Goal: Entertainment & Leisure: Consume media (video, audio)

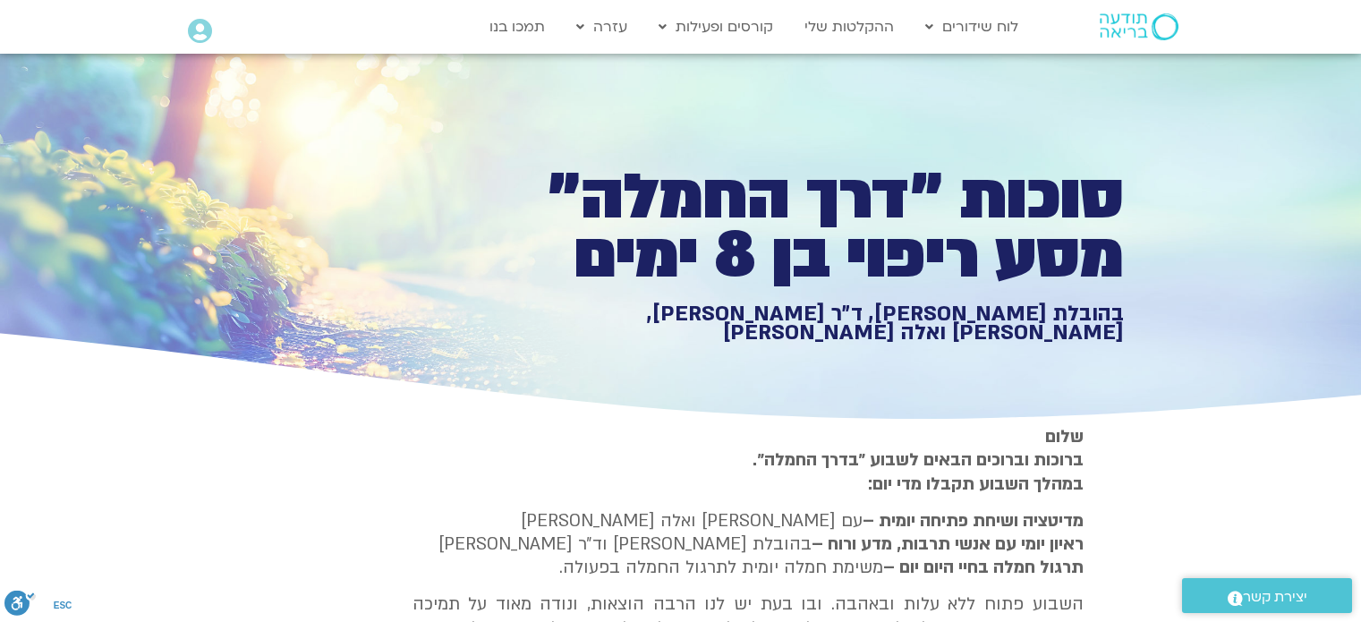
scroll to position [1439, 0]
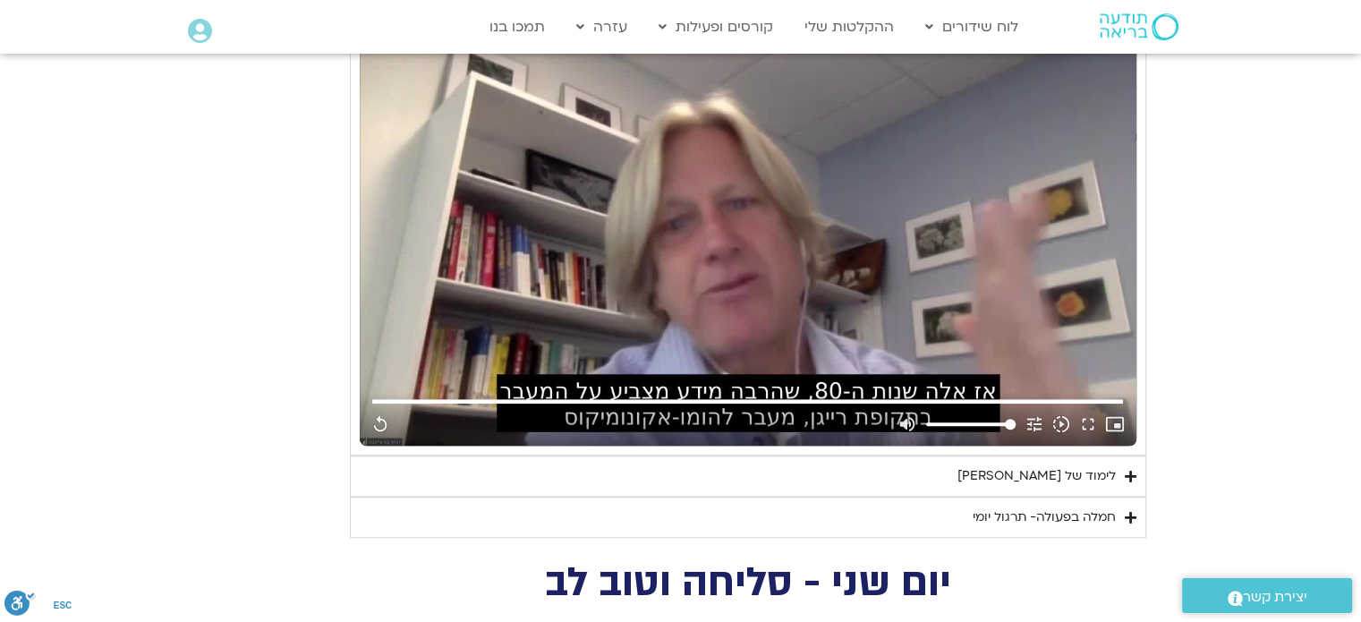
type input "1640.5"
type input "851.4"
type input "1640.5"
type input "851.4"
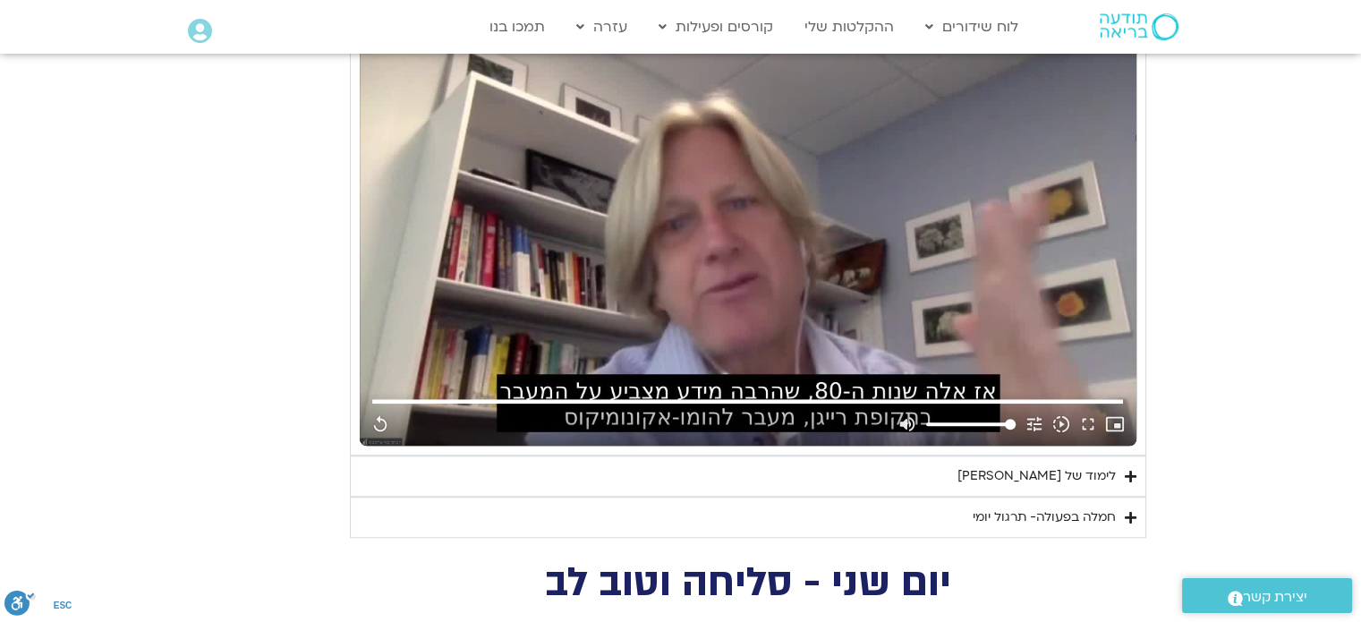
type input "1640.5"
type input "851.4"
type input "1640.5"
type input "851.4"
type input "1640.5"
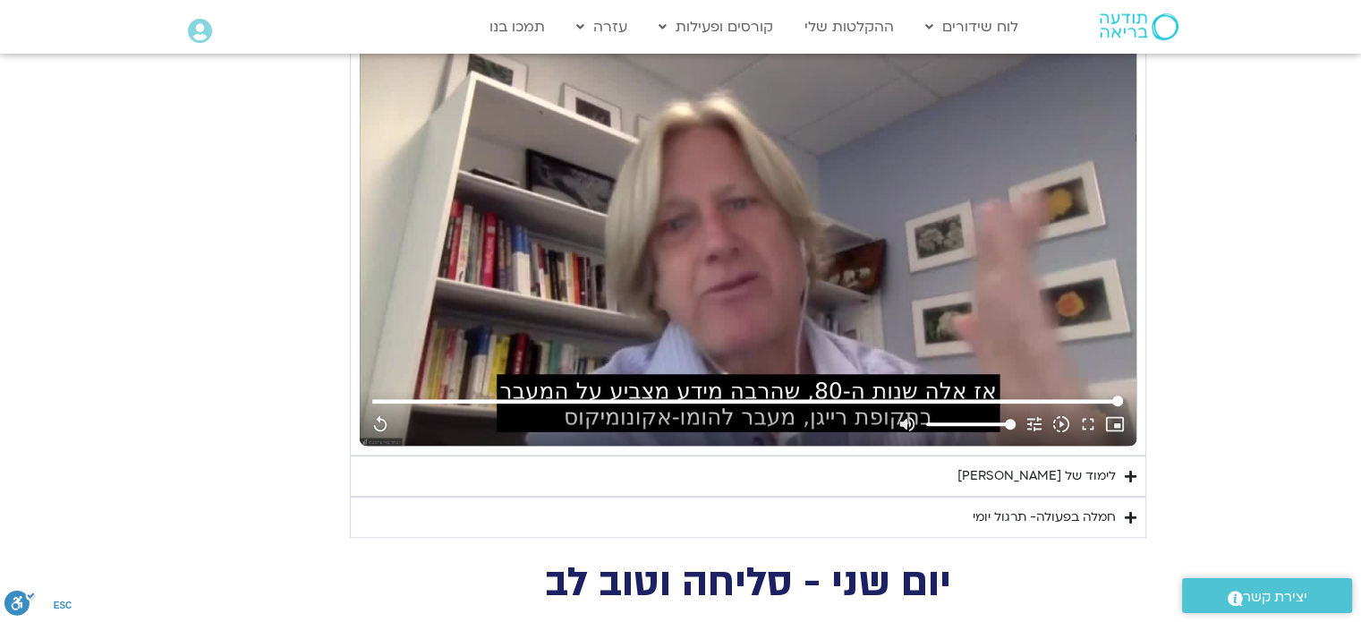
type input "851.4"
type input "1640.5"
type input "851.4"
type input "1640.5"
type input "851.4"
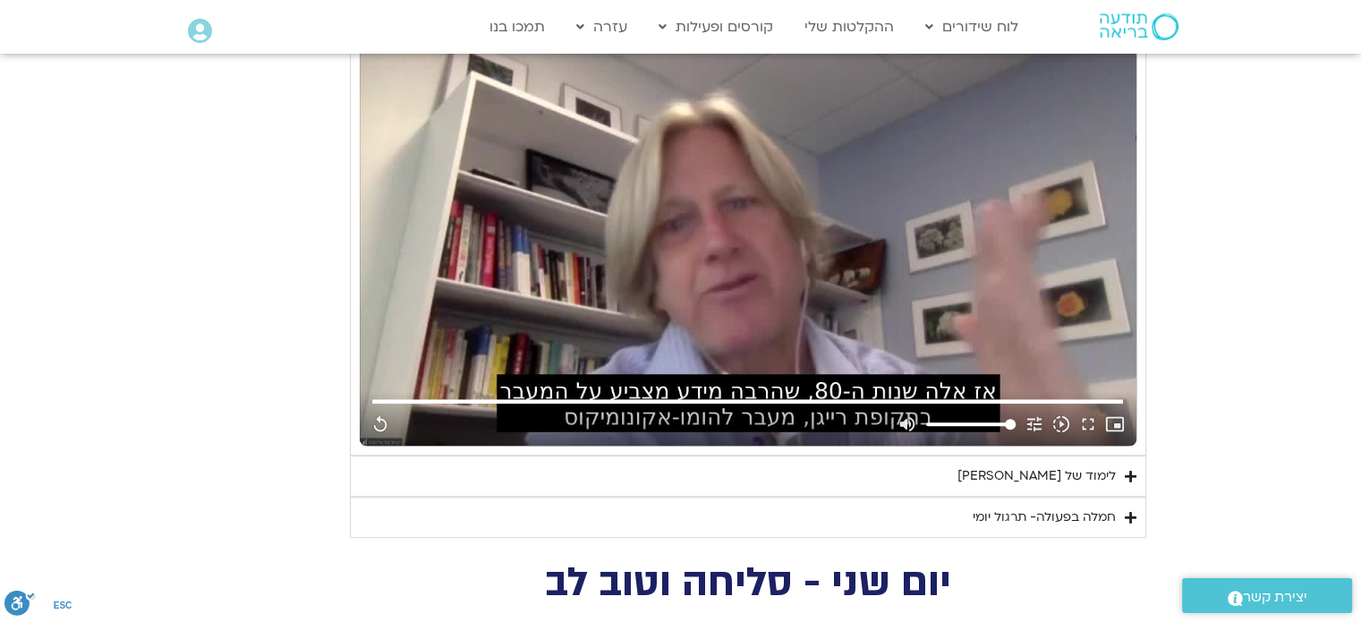
type input "1640.5"
type input "851.4"
type input "1640.5"
type input "851.4"
type input "1640.5"
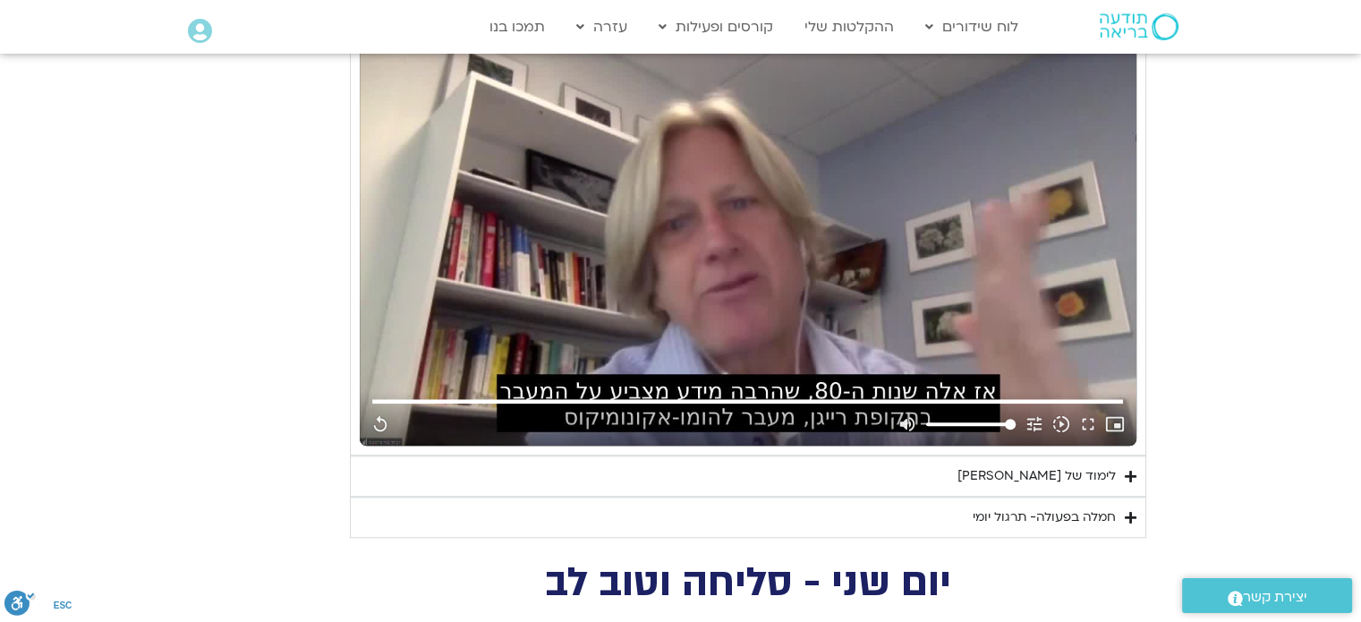
type input "851.4"
type input "1640.5"
type input "851.4"
type input "1640.5"
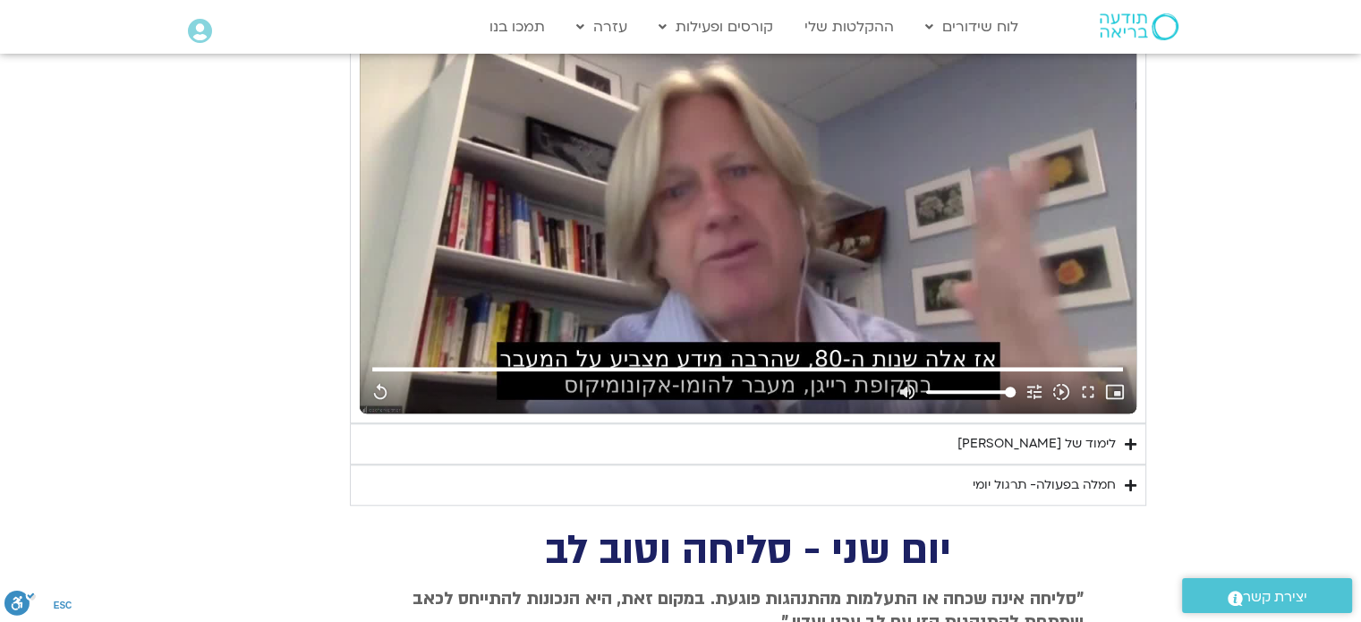
type input "851.4"
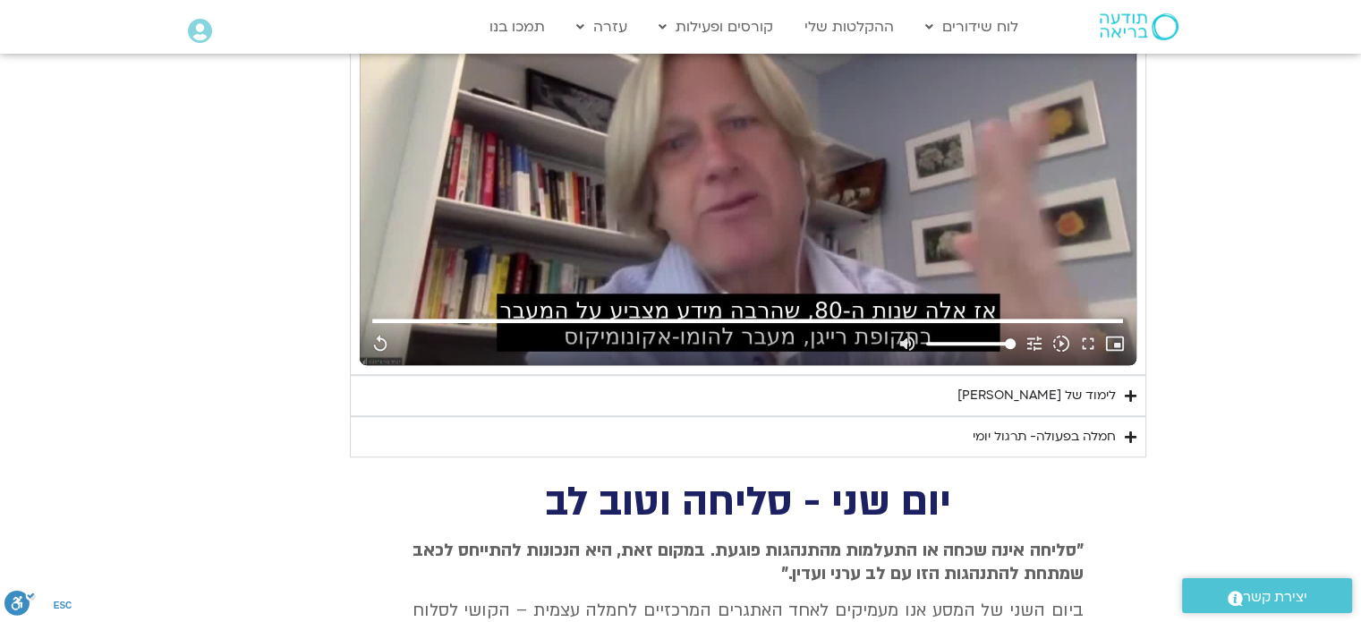
type input "1640.5"
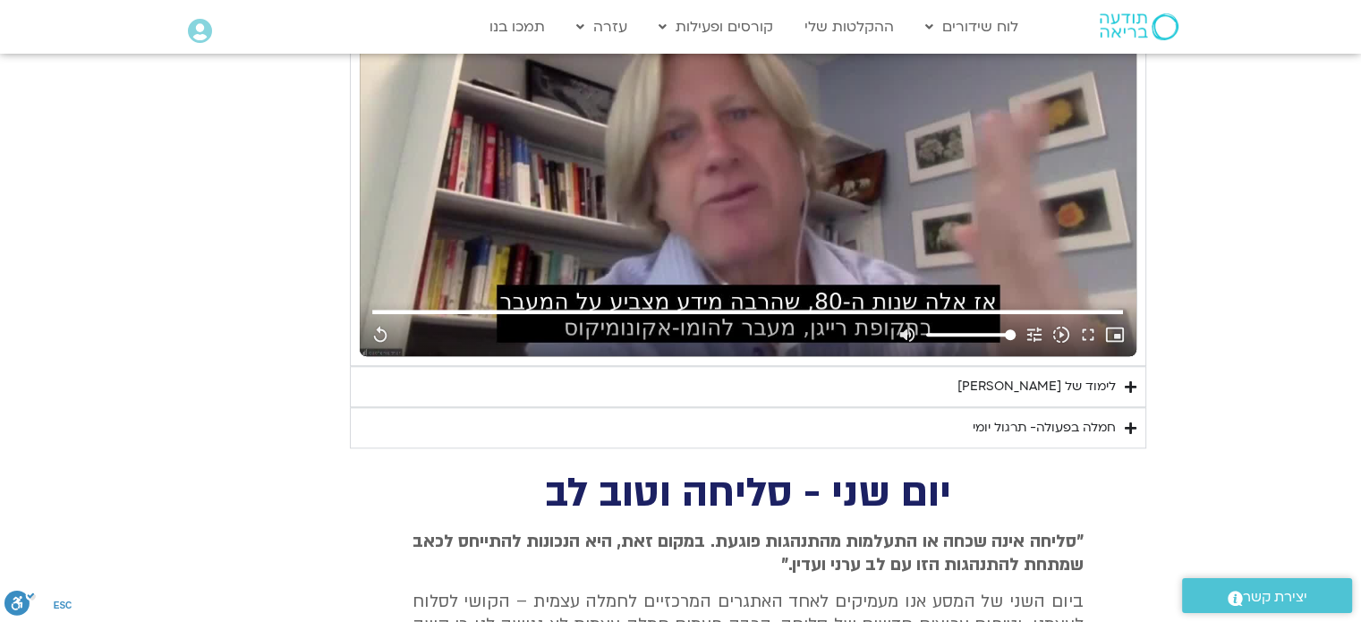
type input "851.4"
type input "1640.5"
type input "851.4"
type input "1640.5"
type input "851.4"
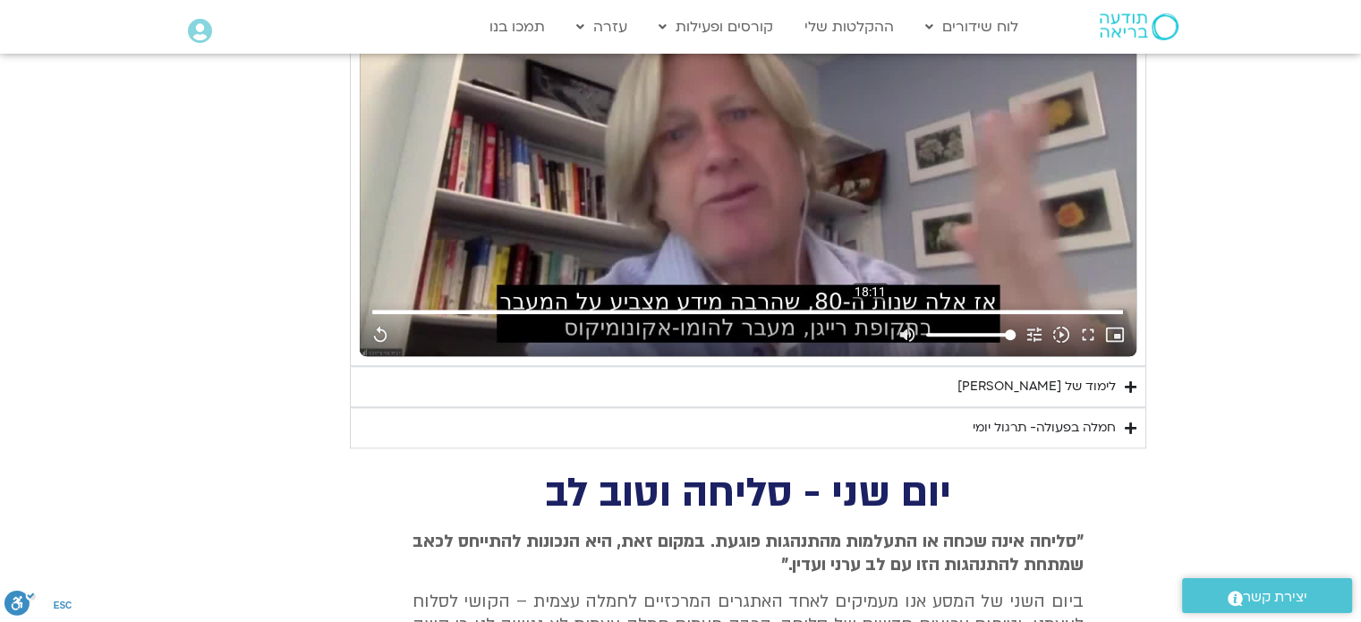
type input "1640.5"
type input "851.4"
type input "1640.5"
type input "851.4"
type input "1640.5"
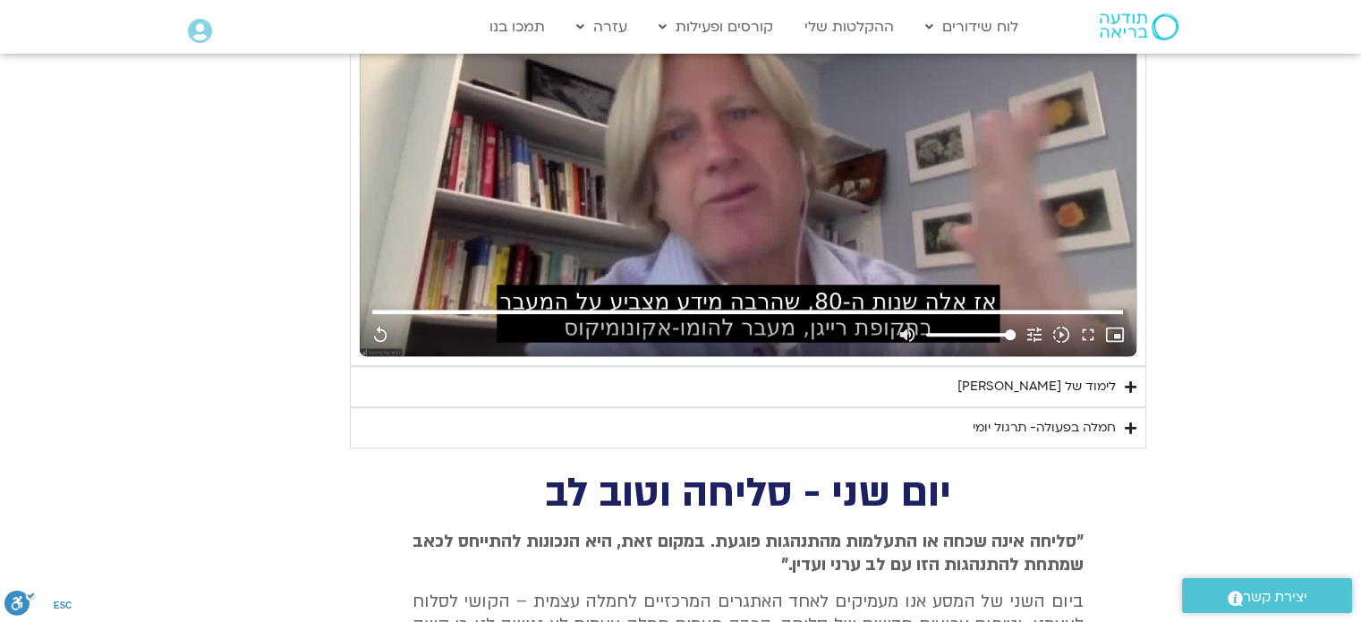
type input "851.4"
type input "1640.5"
type input "851.4"
type input "1640.5"
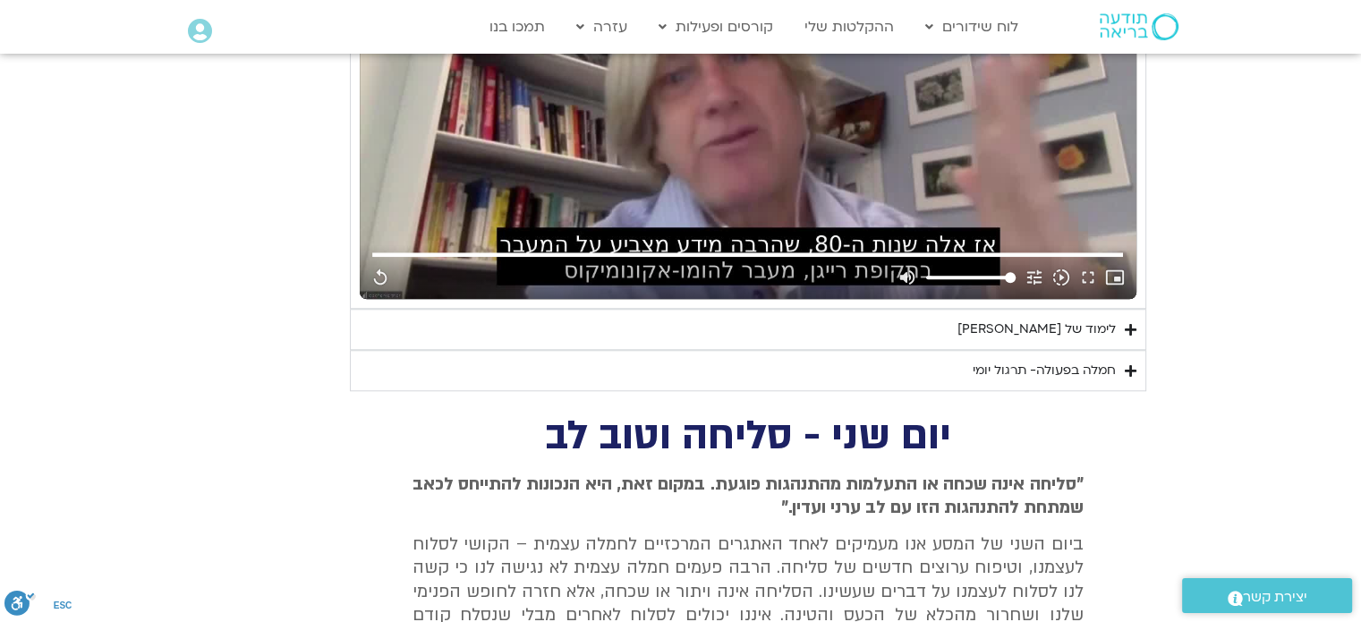
type input "851.4"
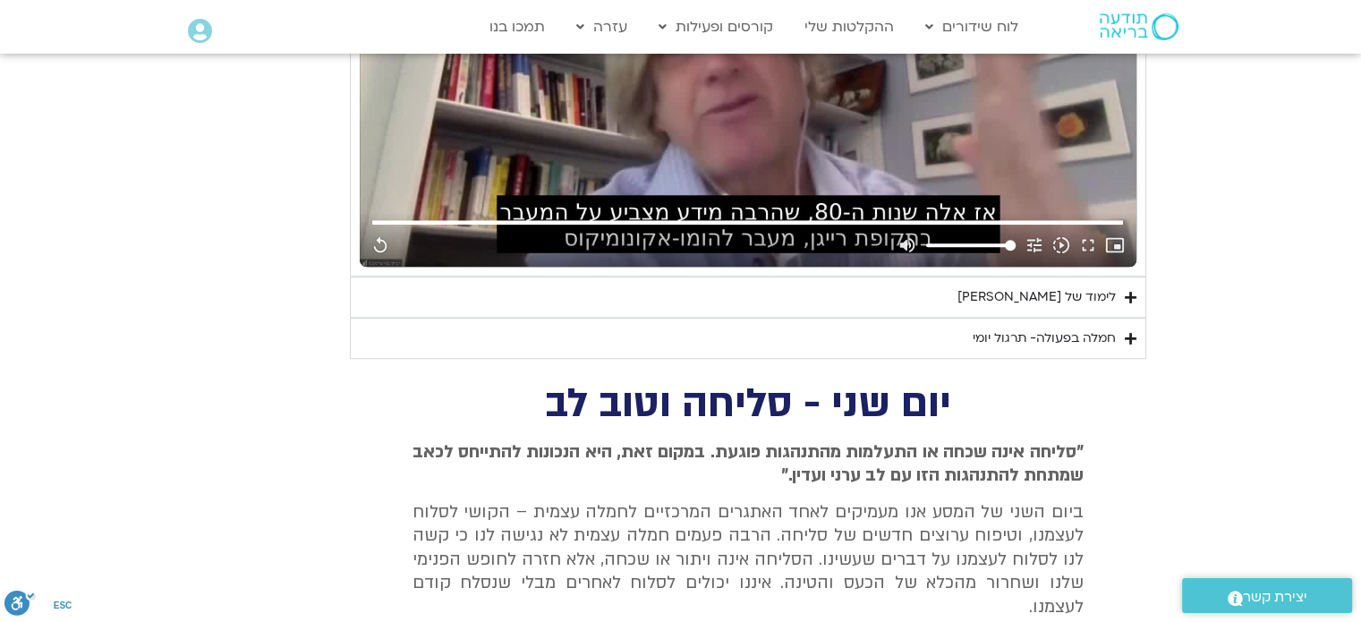
type input "1640.5"
type input "851.4"
type input "1640.5"
type input "851.4"
type input "1640.5"
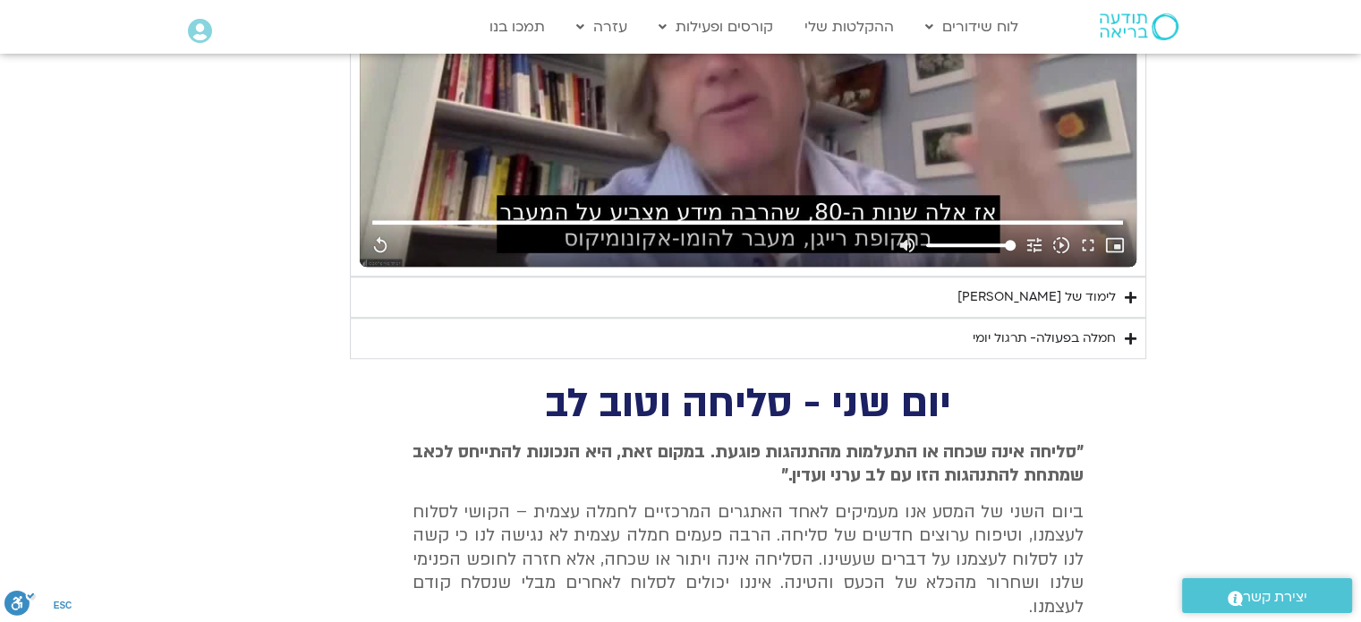
type input "851.4"
type input "1640.5"
type input "851.4"
type input "1640.5"
type input "851.4"
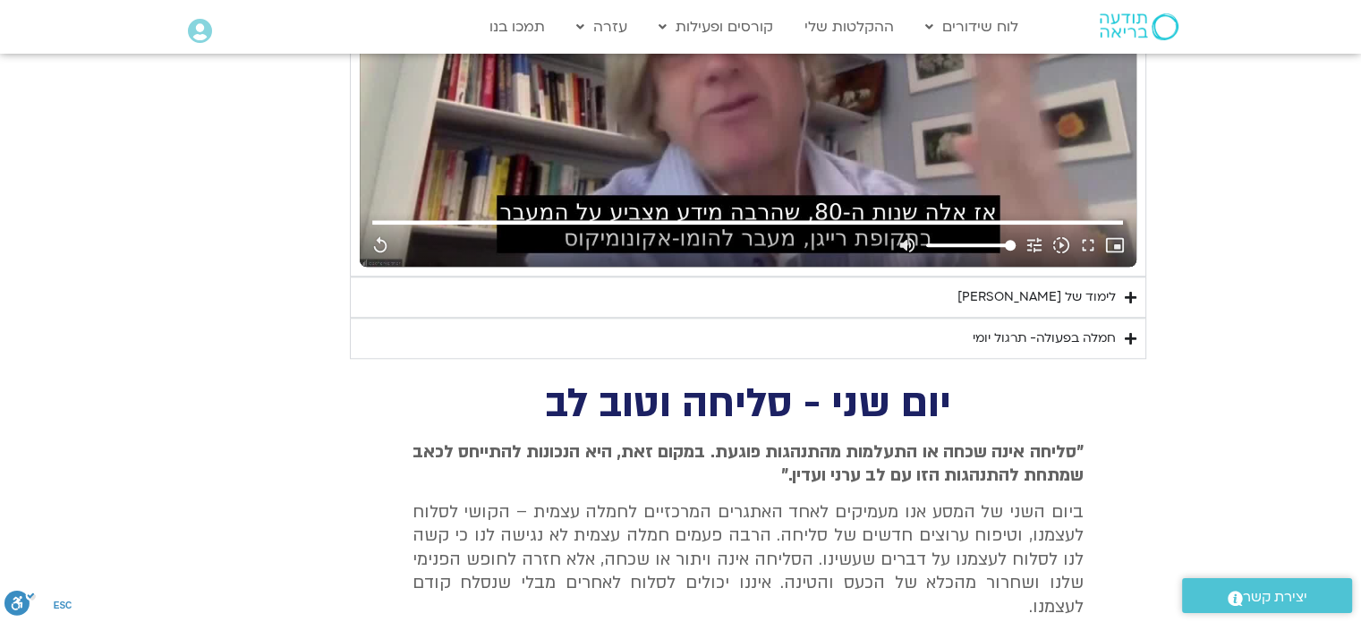
type input "1640.5"
type input "851.4"
type input "1640.5"
type input "851.4"
type input "1640.5"
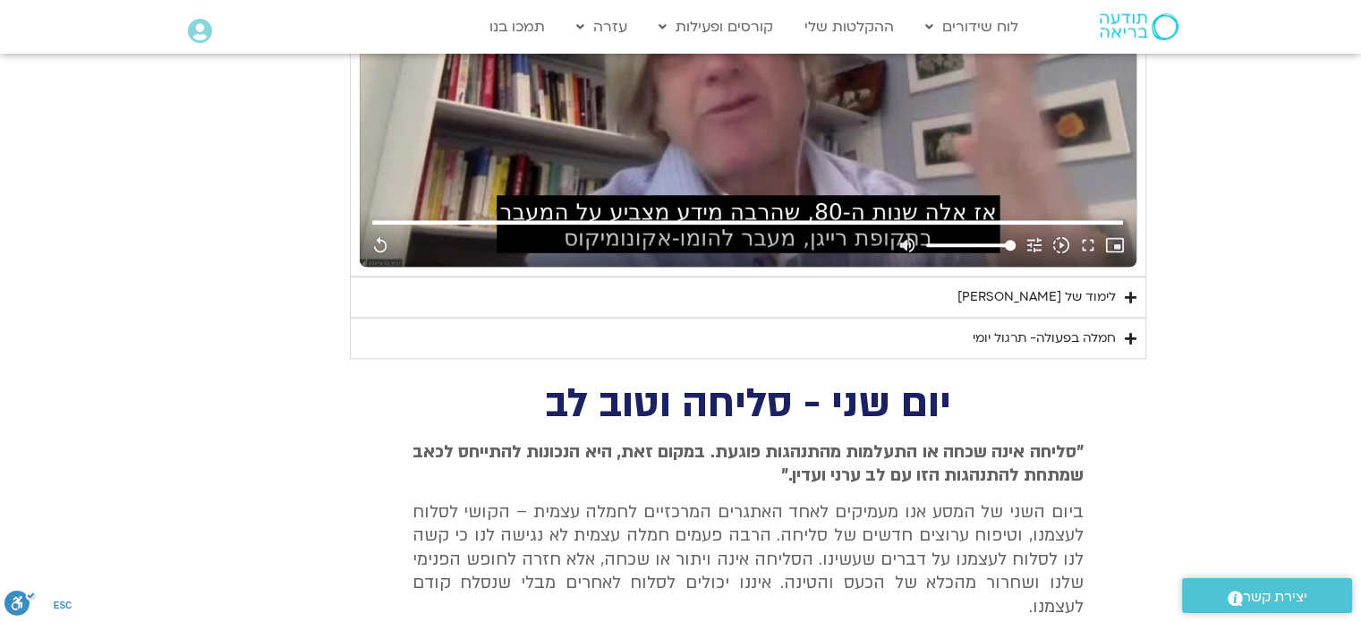
click at [950, 296] on summary "לימוד של [PERSON_NAME]" at bounding box center [748, 297] width 796 height 41
type input "851.4"
type input "1640.5"
type input "851.4"
type input "1640.5"
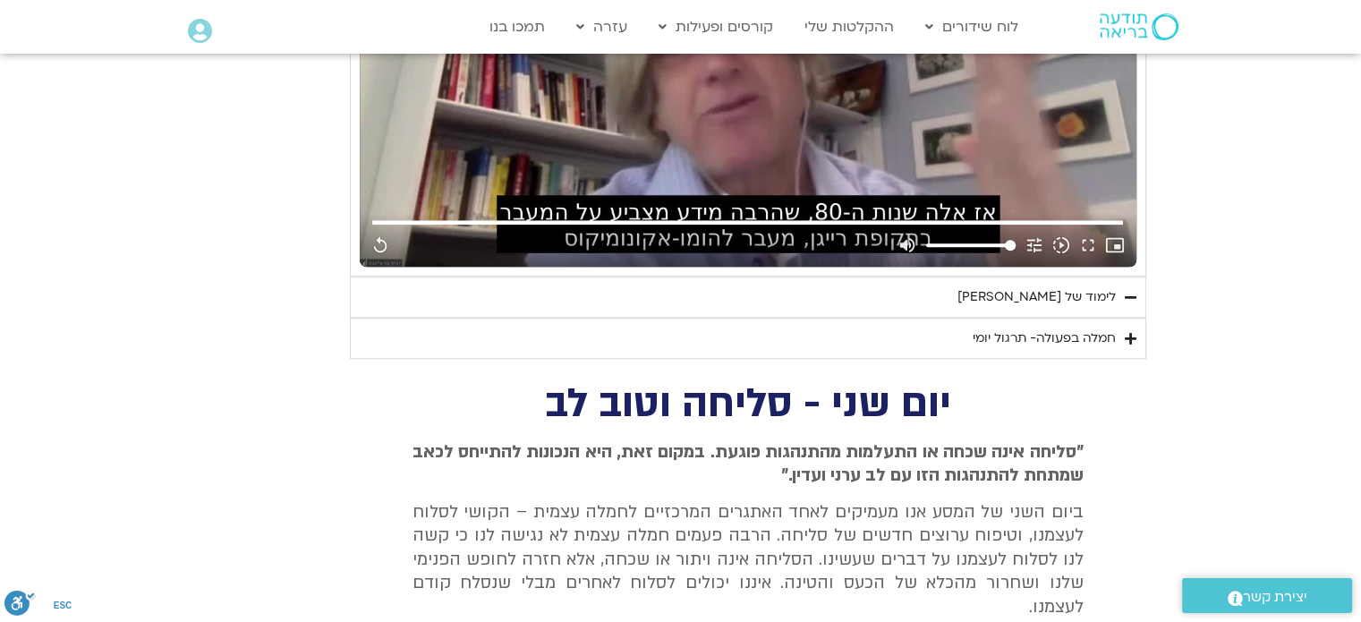
type input "851.4"
type input "1640.5"
type input "851.4"
type input "1640.5"
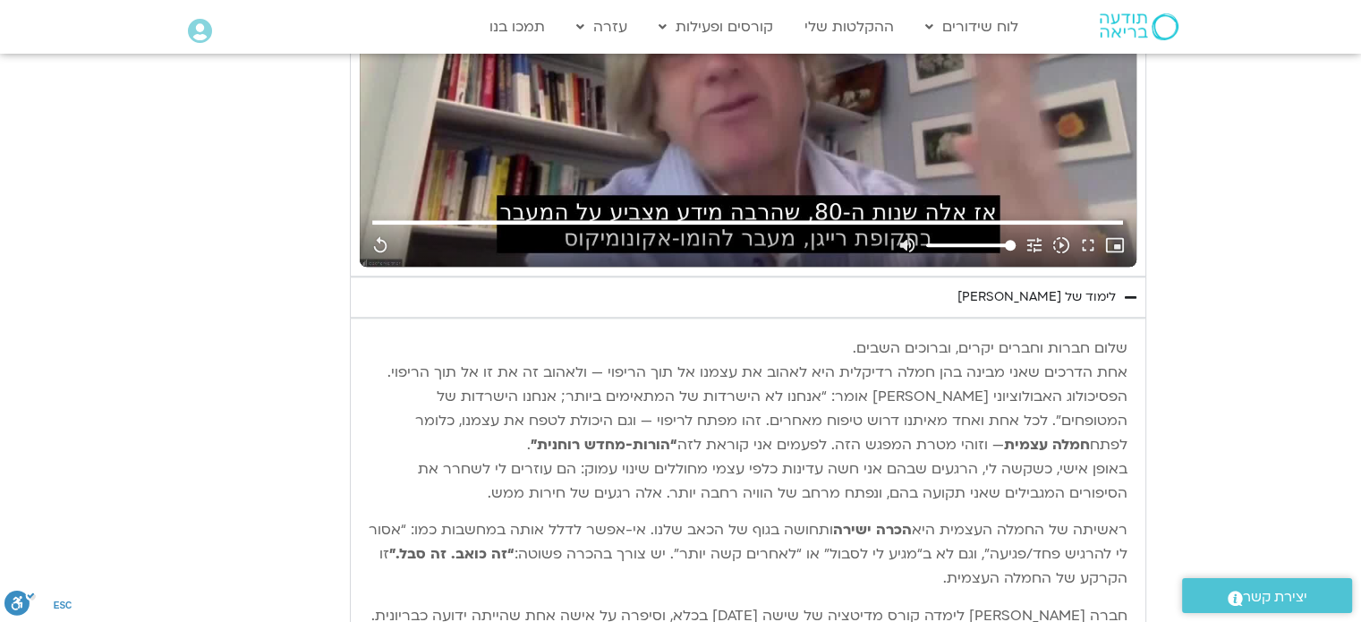
type input "851.4"
type input "1640.5"
type input "851.4"
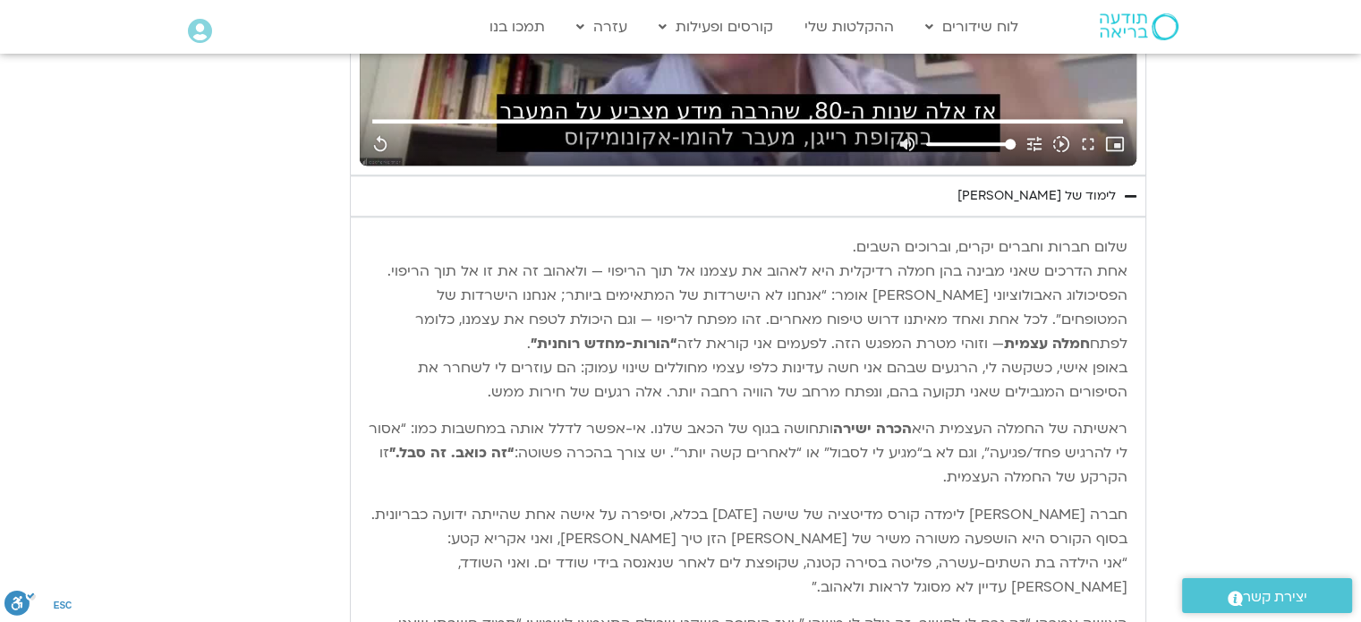
type input "1640.5"
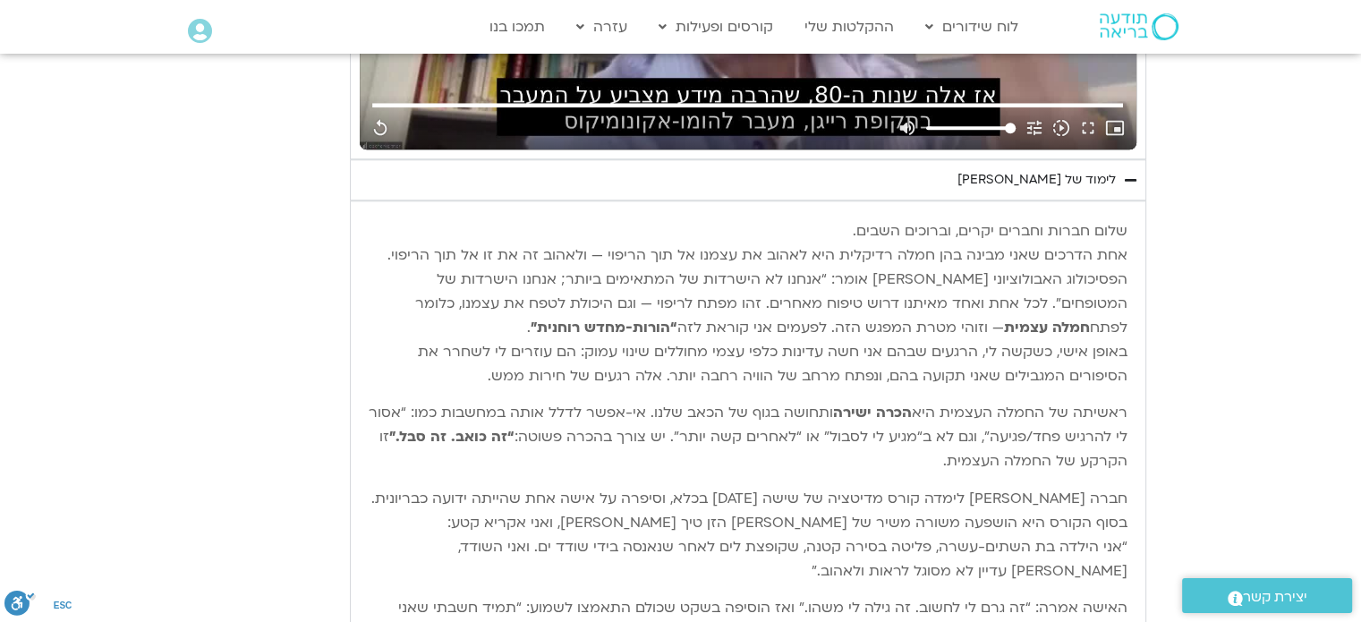
type input "851.4"
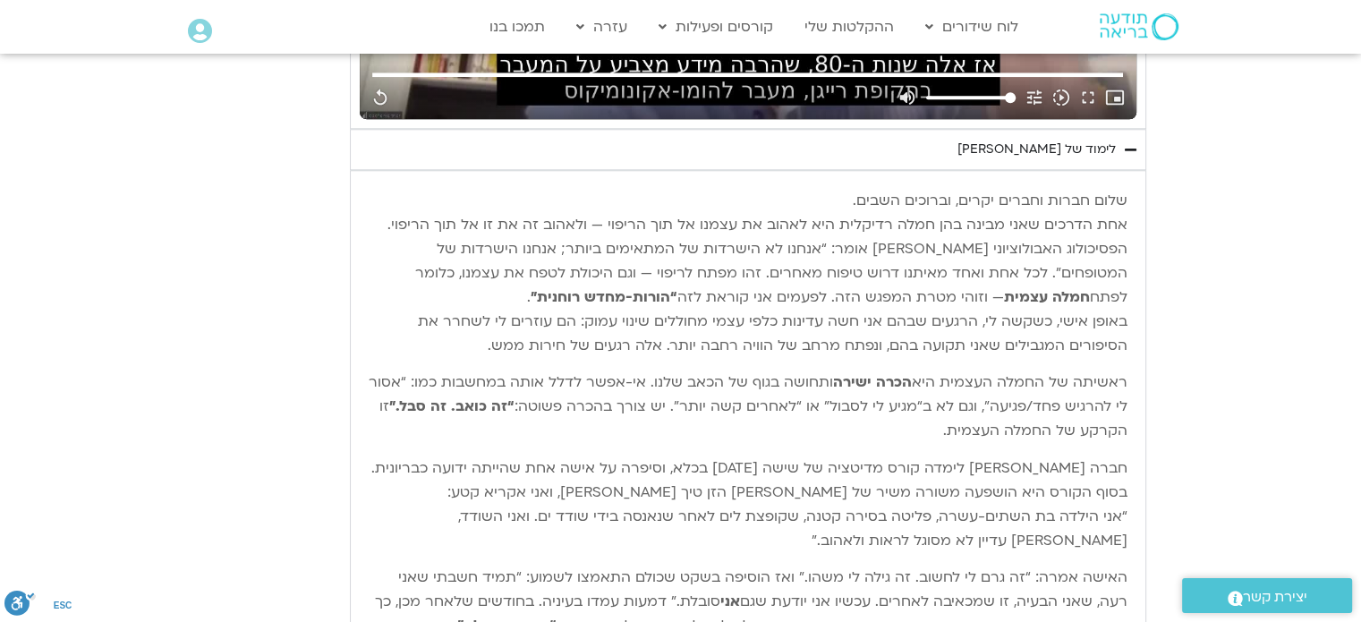
type input "1640.5"
type input "851.4"
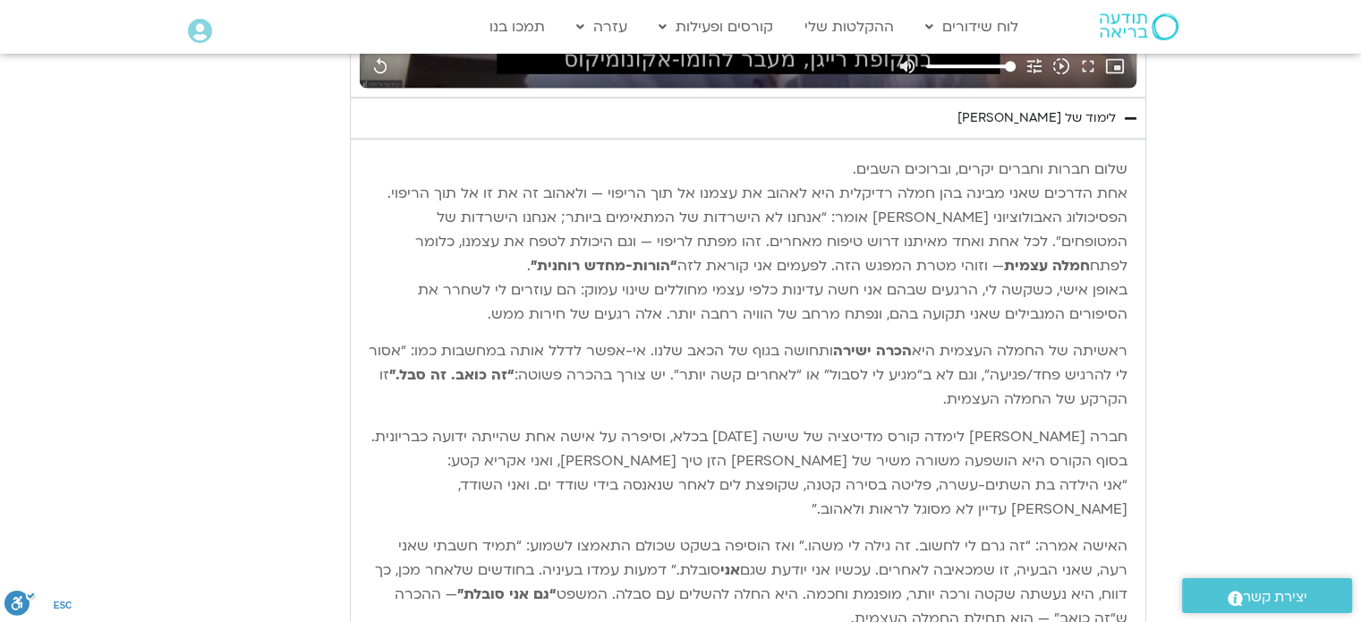
type input "1640.5"
type input "851.4"
type input "1640.5"
type input "851.4"
type input "1640.5"
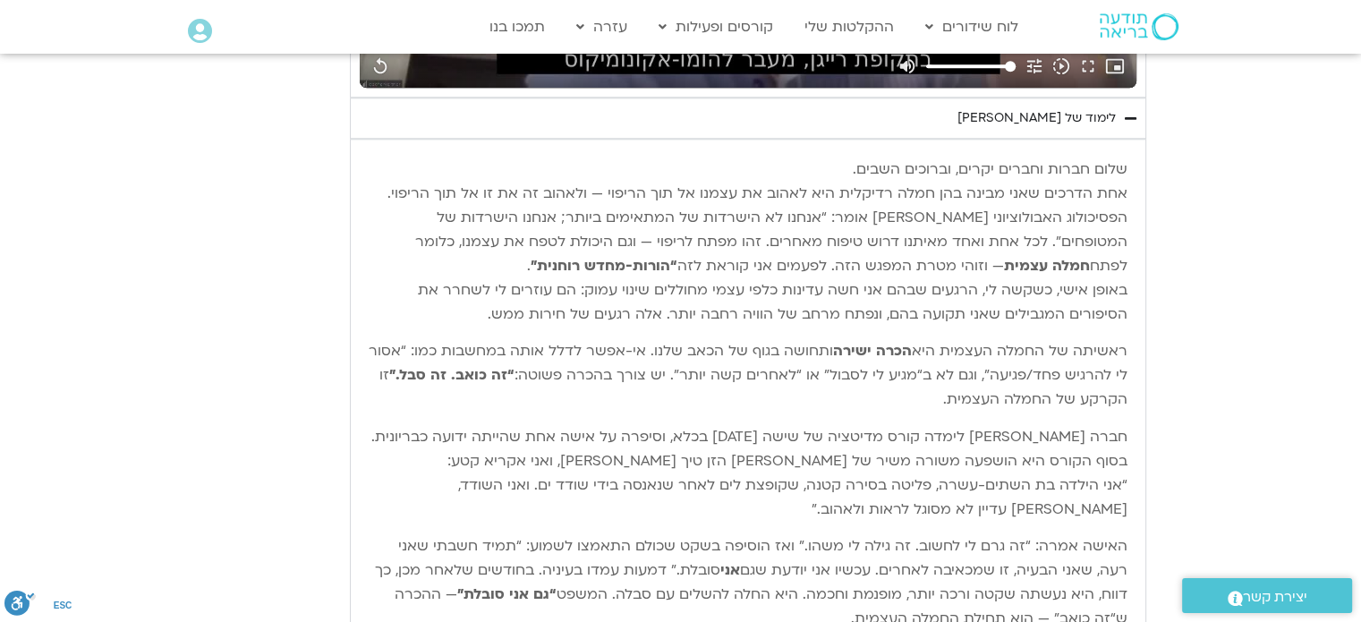
type input "851.4"
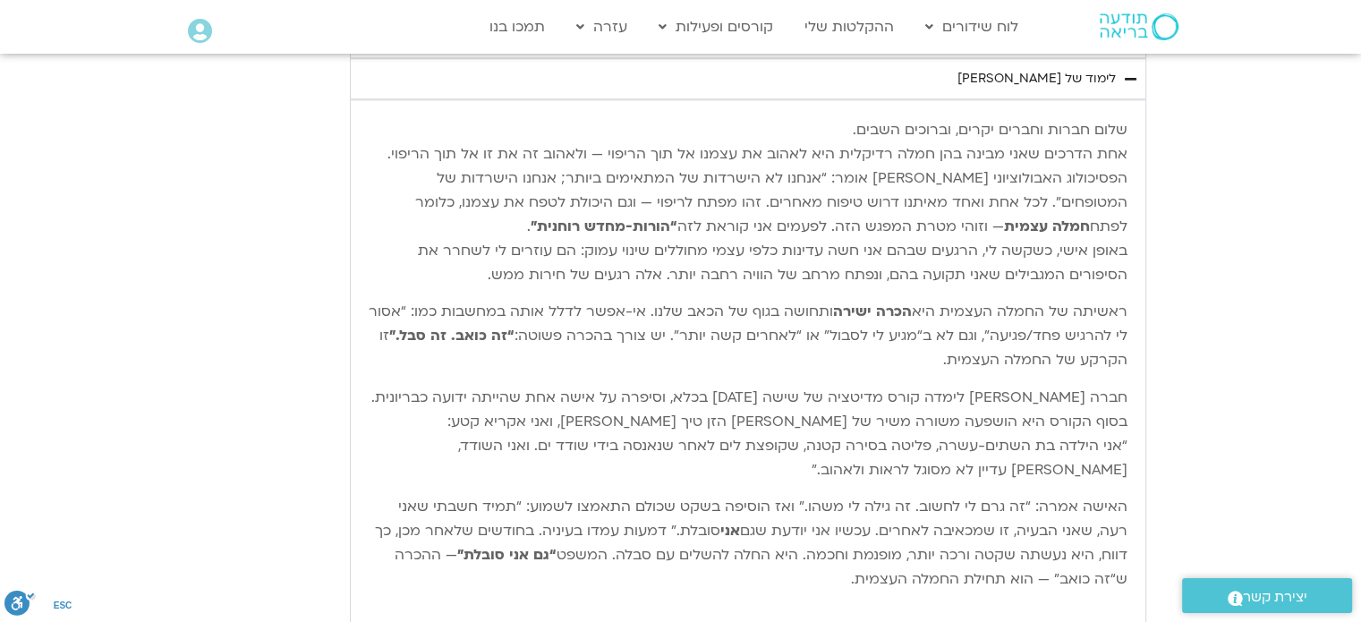
type input "1640.5"
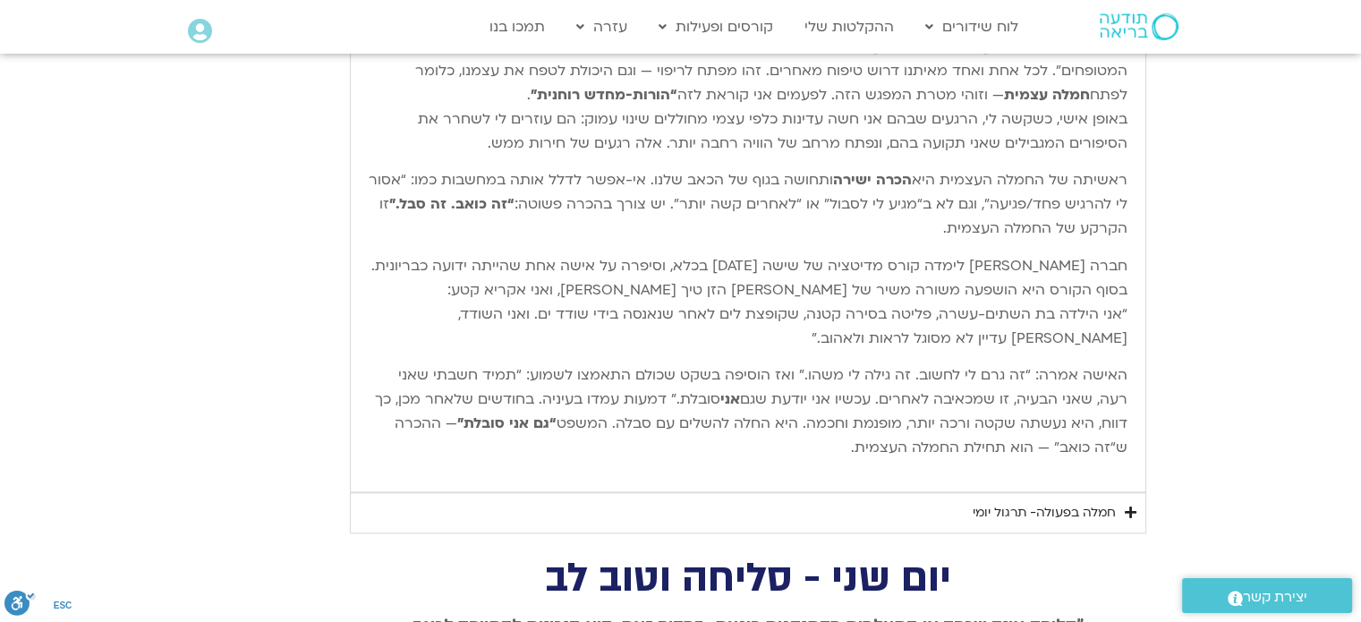
type input "851.4"
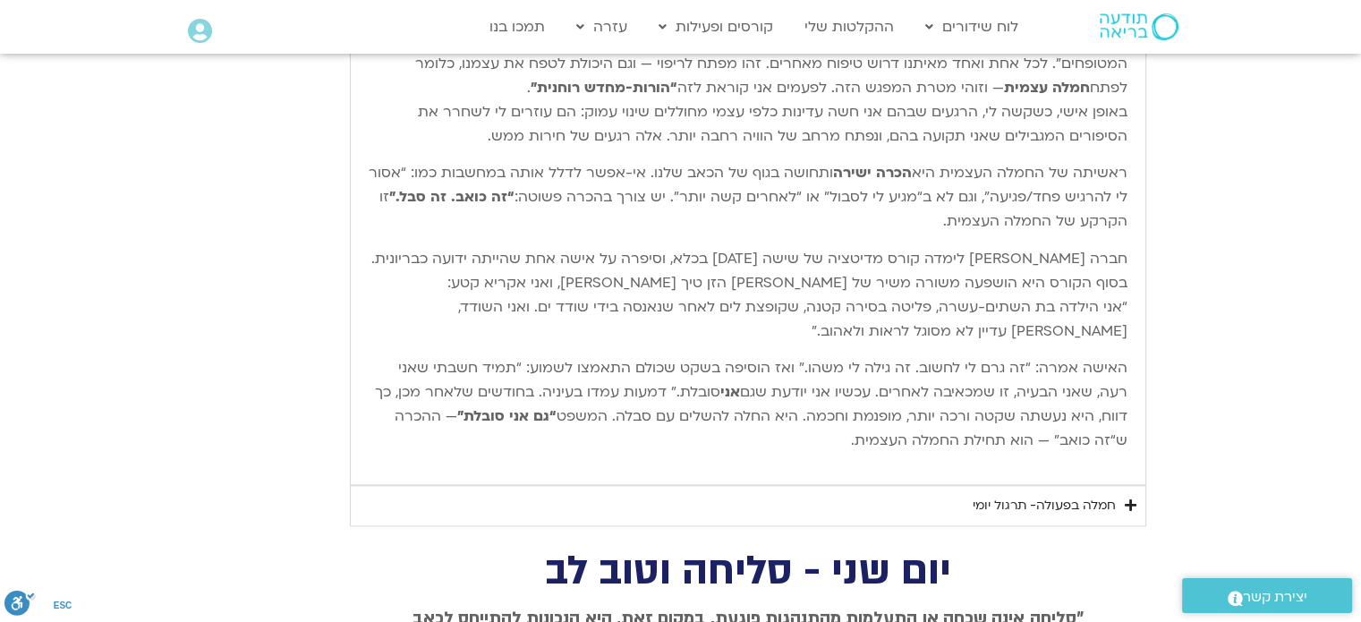
type input "1640.5"
type input "851.4"
type input "1640.5"
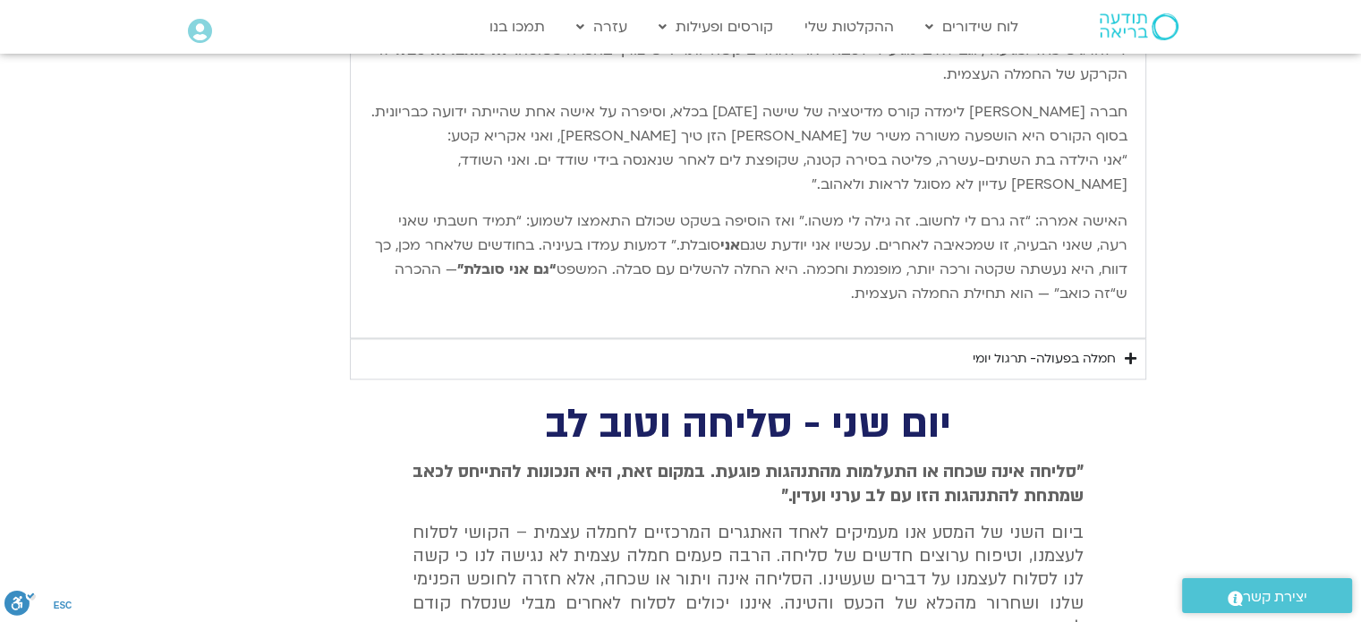
type input "851.4"
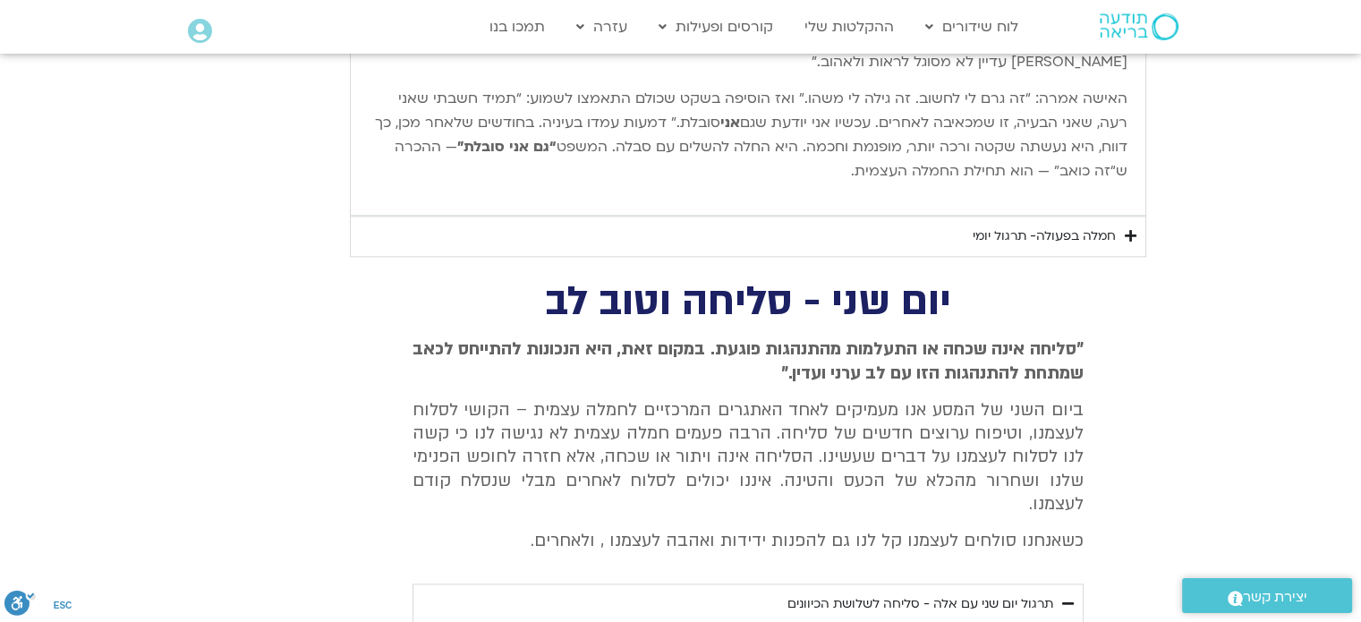
type input "1640.5"
type input "851.4"
type input "1640.5"
type input "851.4"
type input "1640.5"
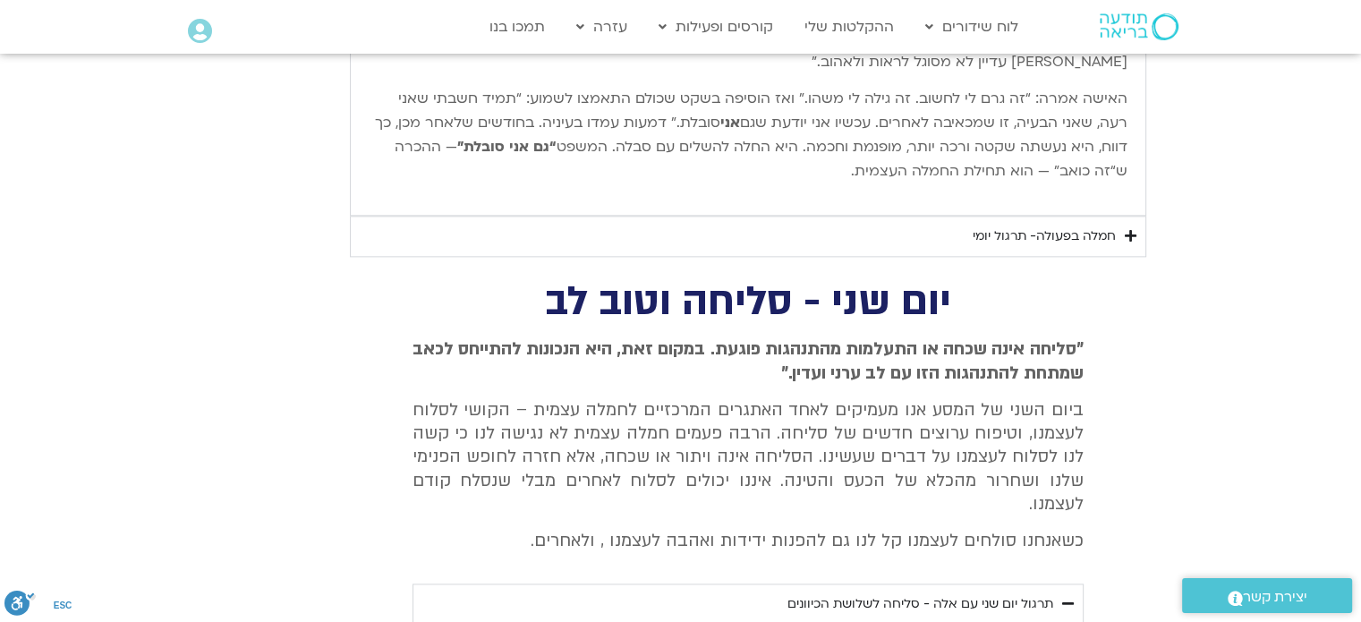
type input "851.4"
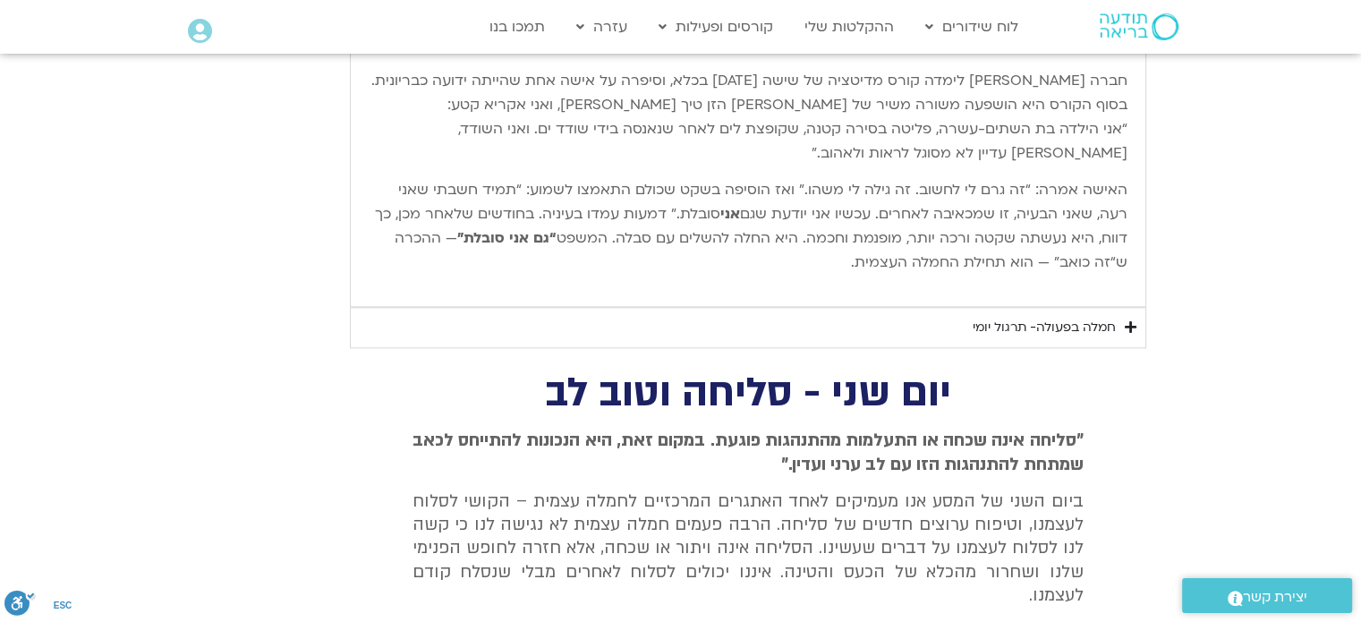
type input "1640.5"
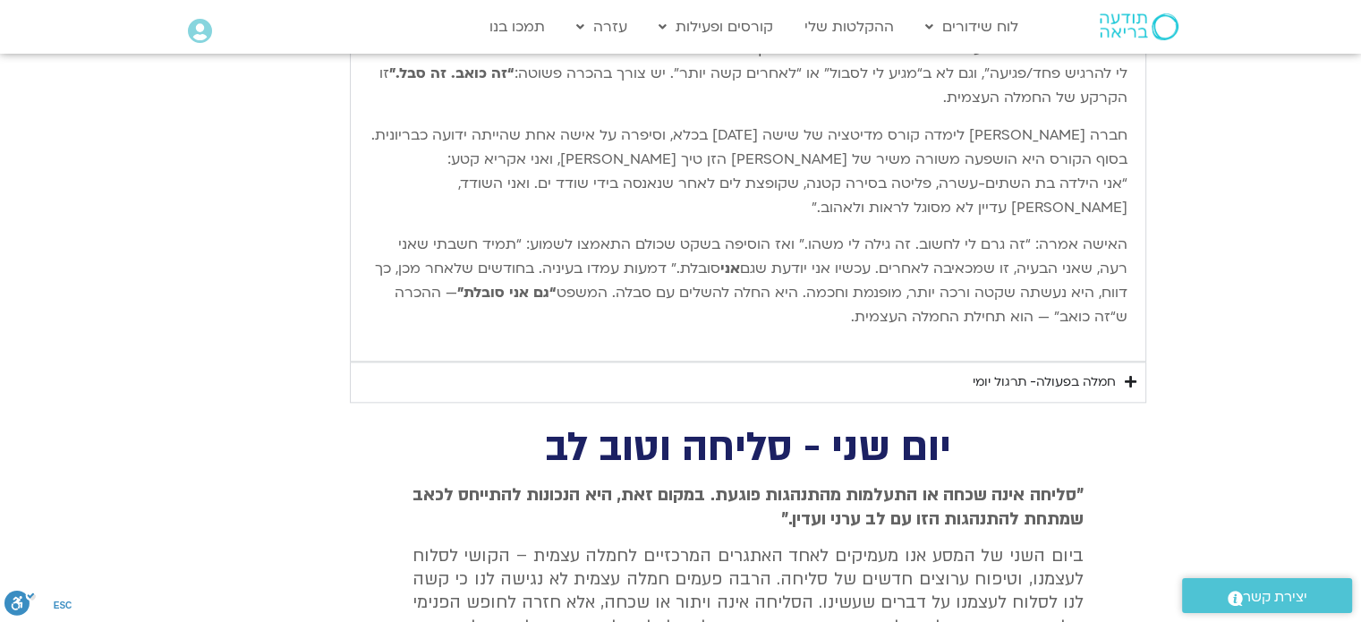
type input "851.4"
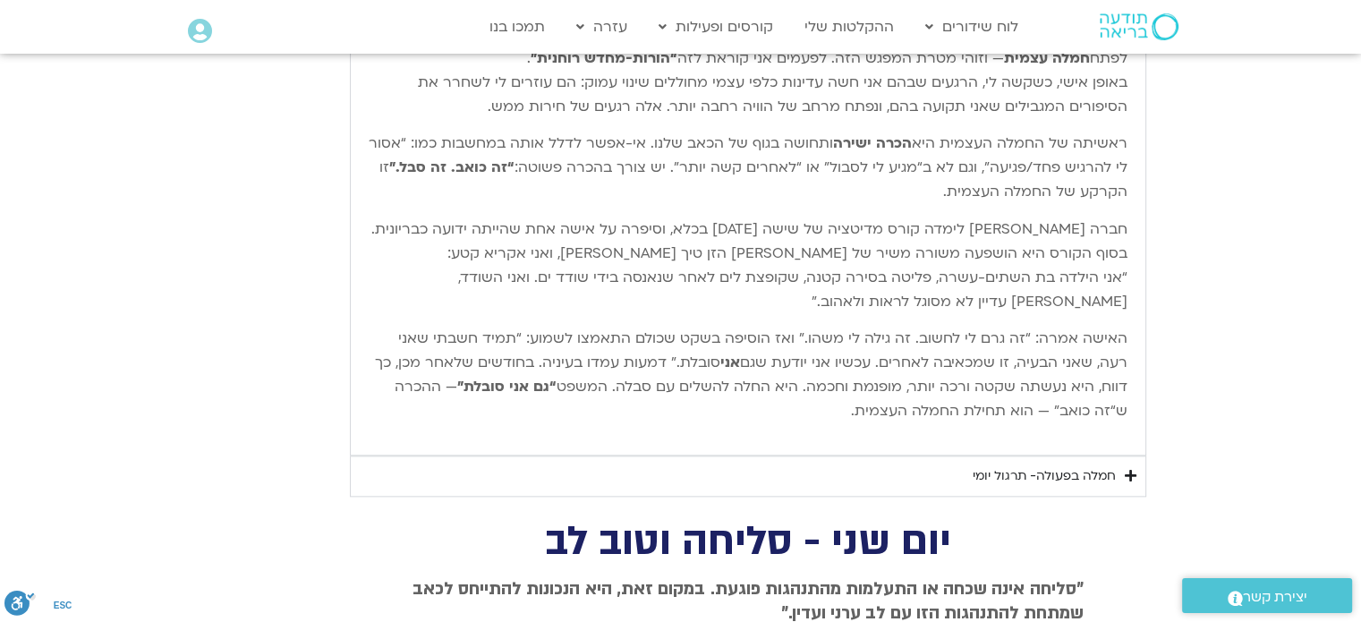
type input "1640.5"
type input "851.4"
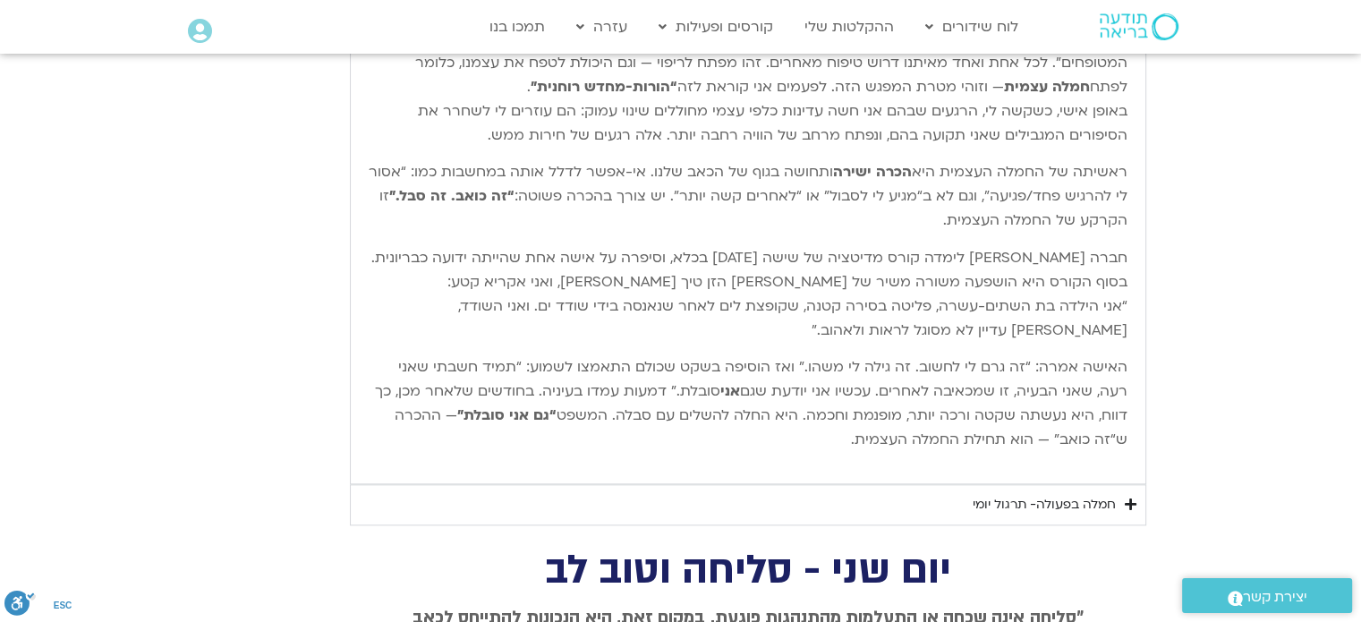
type input "1640.5"
type input "851.4"
type input "1640.5"
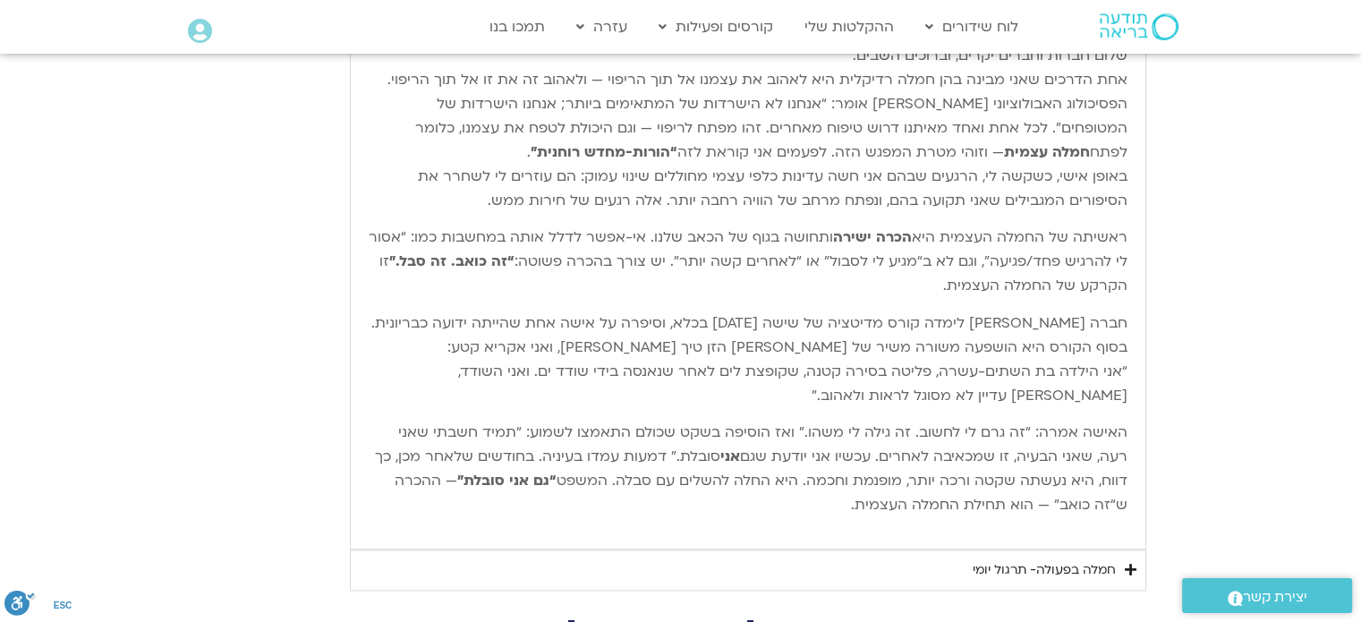
type input "851.4"
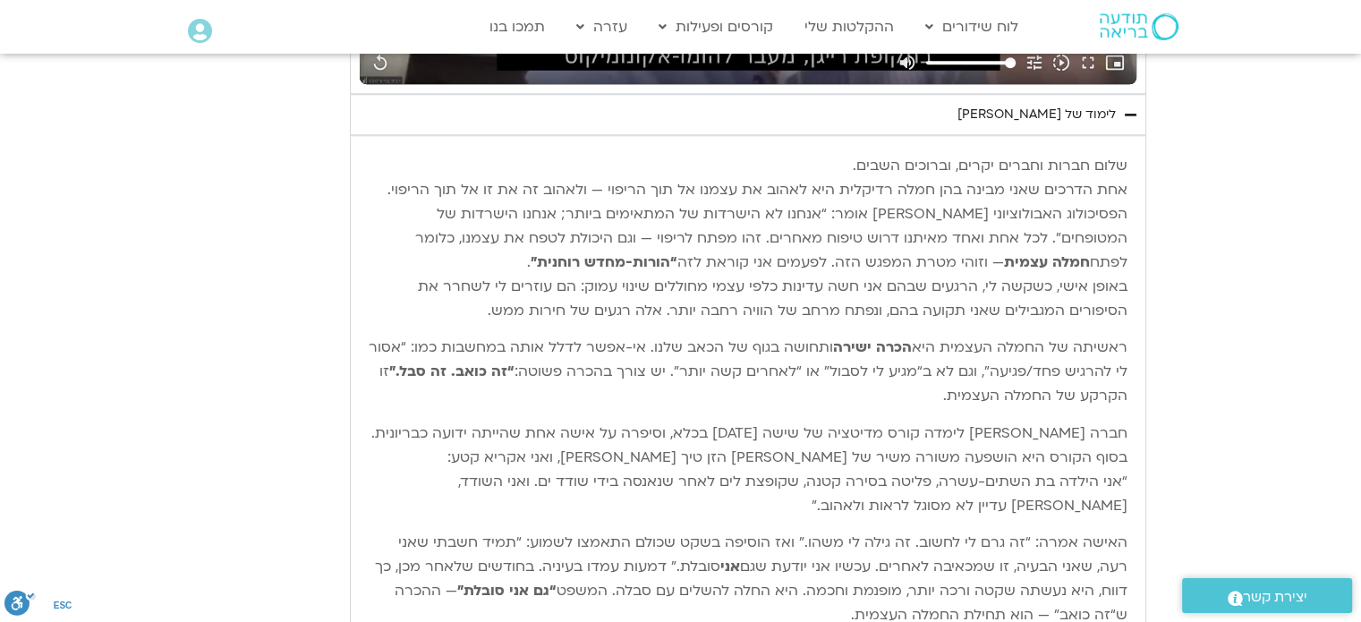
type input "1640.5"
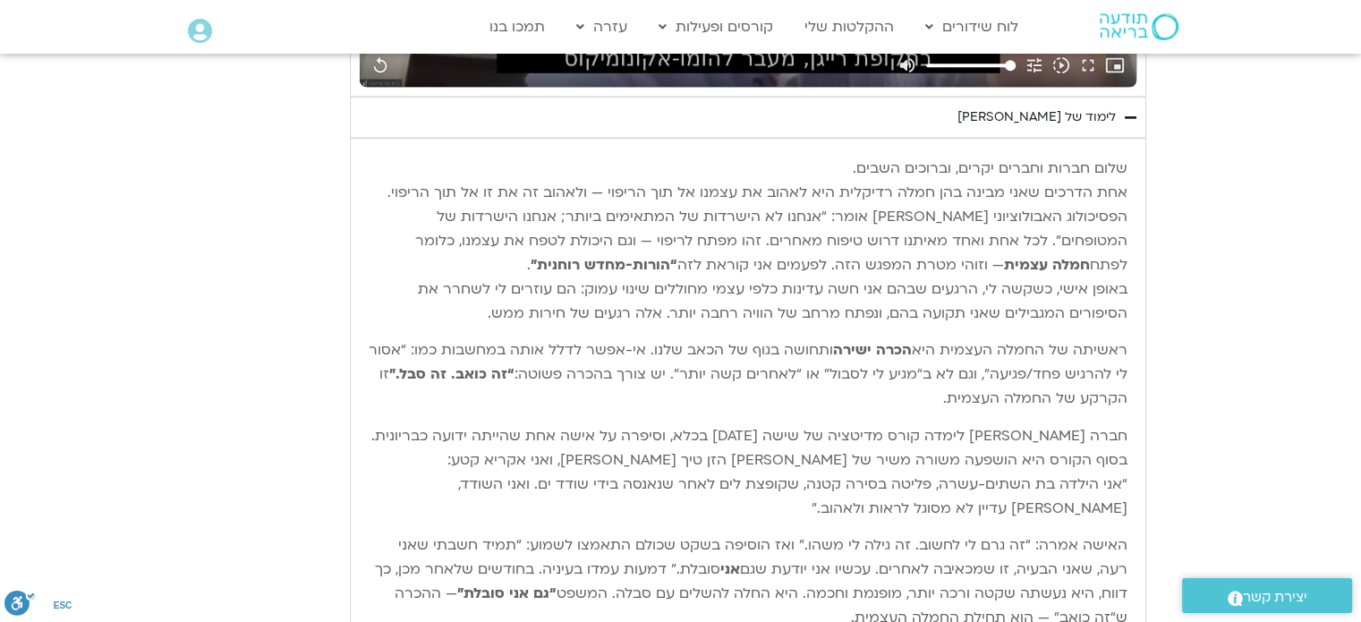
type input "851.4"
type input "1640.5"
type input "851.4"
type input "1640.5"
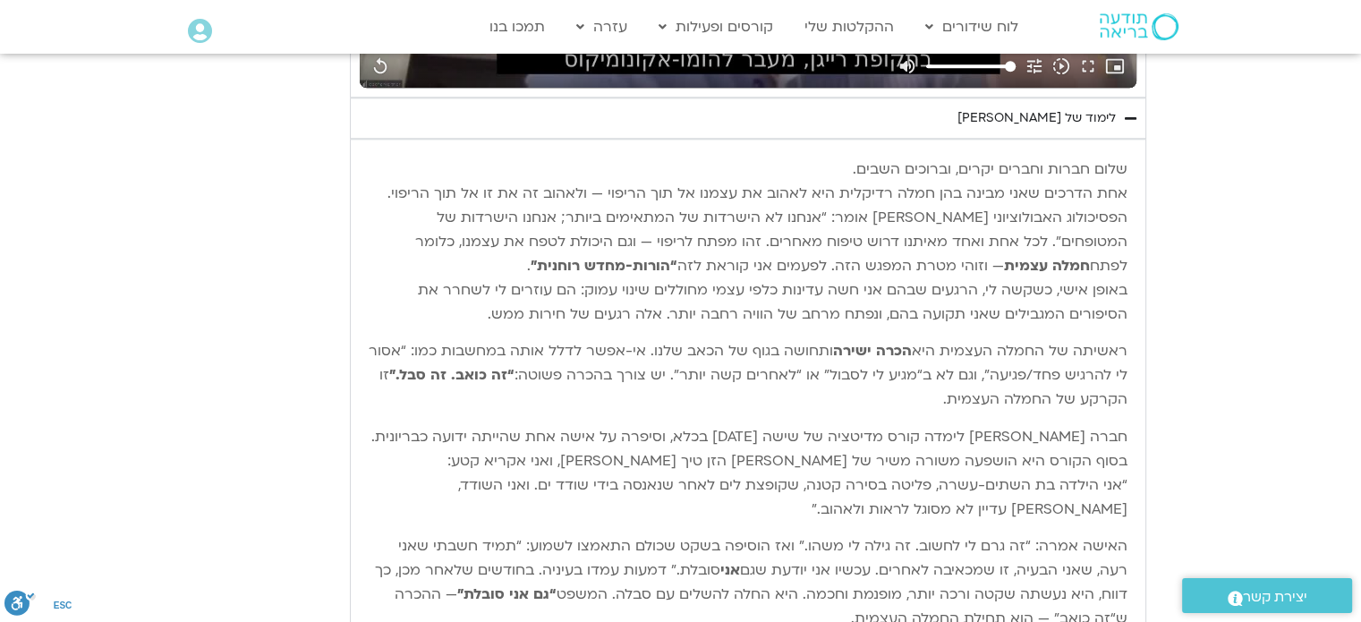
type input "851.4"
type input "1640.5"
type input "851.4"
type input "1640.5"
type input "851.4"
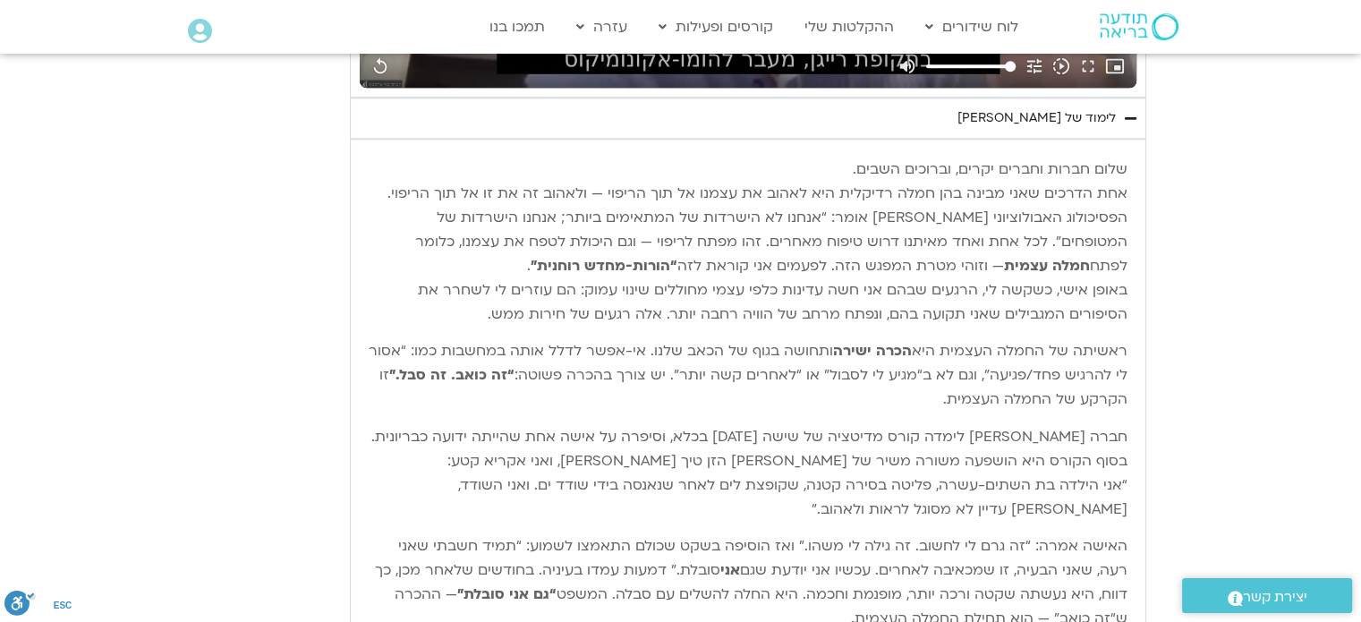
type input "1640.5"
type input "851.4"
type input "1640.5"
type input "851.4"
type input "1640.5"
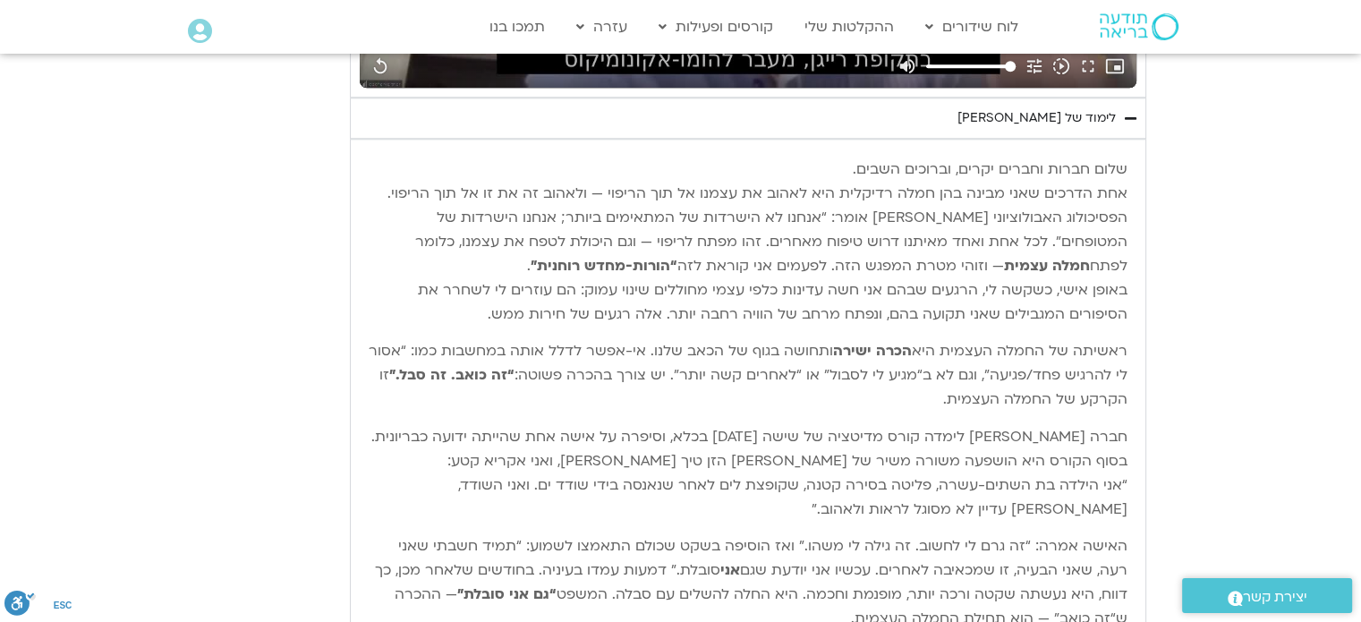
type input "851.4"
type input "1640.5"
type input "851.4"
type input "1640.5"
type input "851.4"
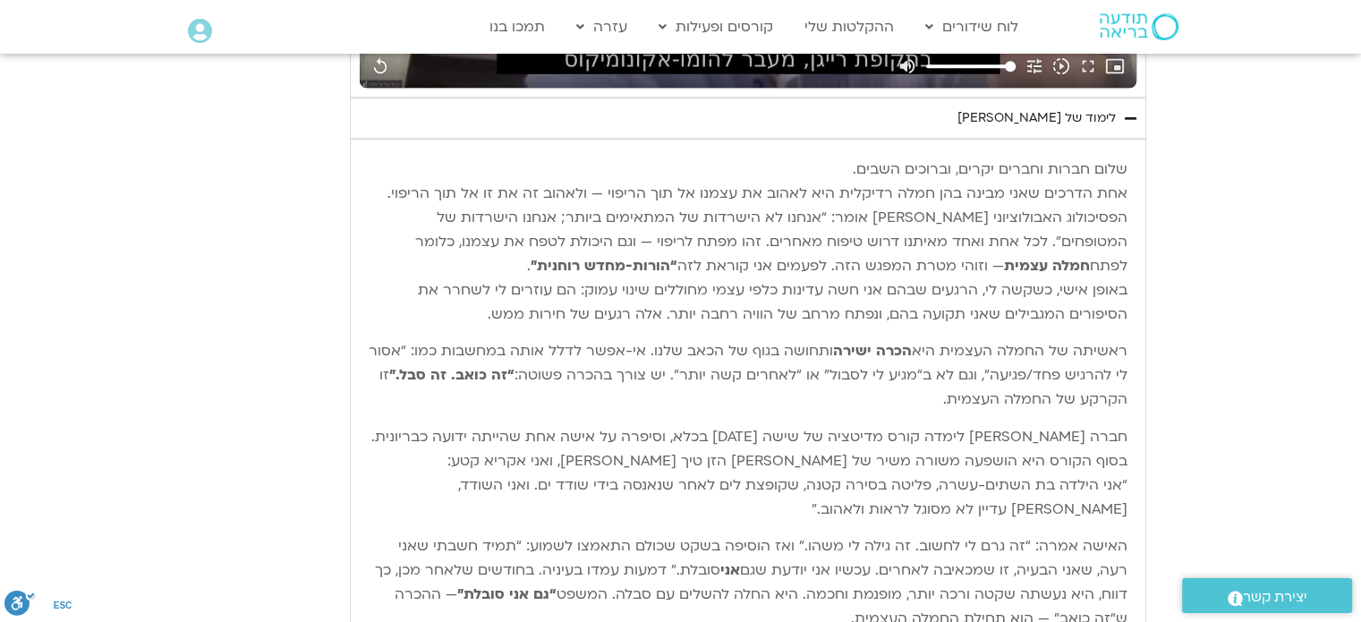
type input "1640.5"
type input "851.4"
type input "1640.5"
type input "851.4"
type input "1640.5"
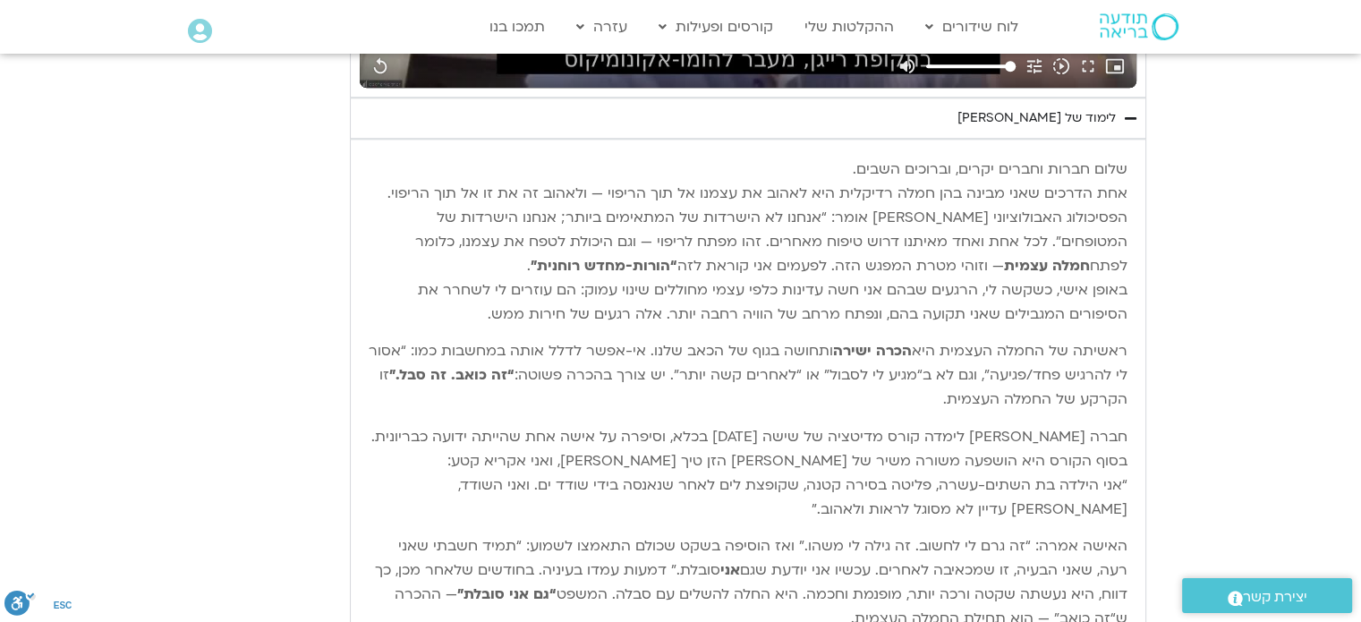
type input "851.4"
type input "1640.5"
type input "851.4"
type input "1640.5"
type input "851.4"
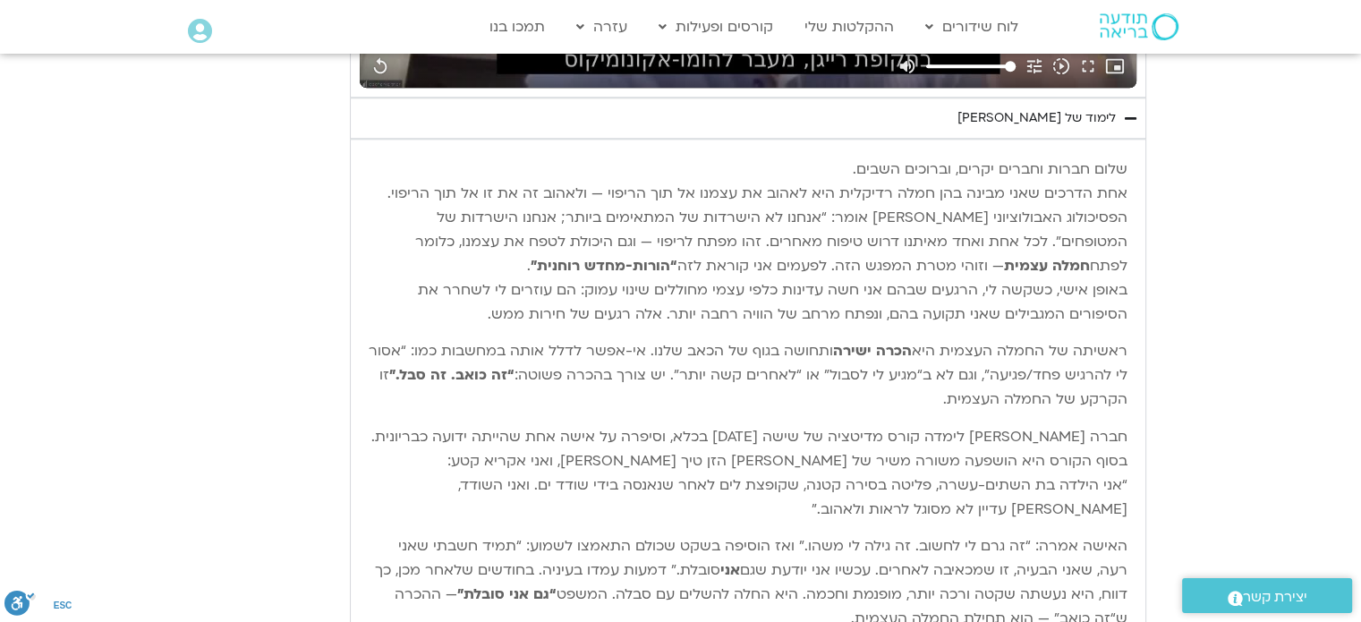
type input "1640.5"
type input "851.4"
type input "1640.5"
type input "851.4"
type input "1640.5"
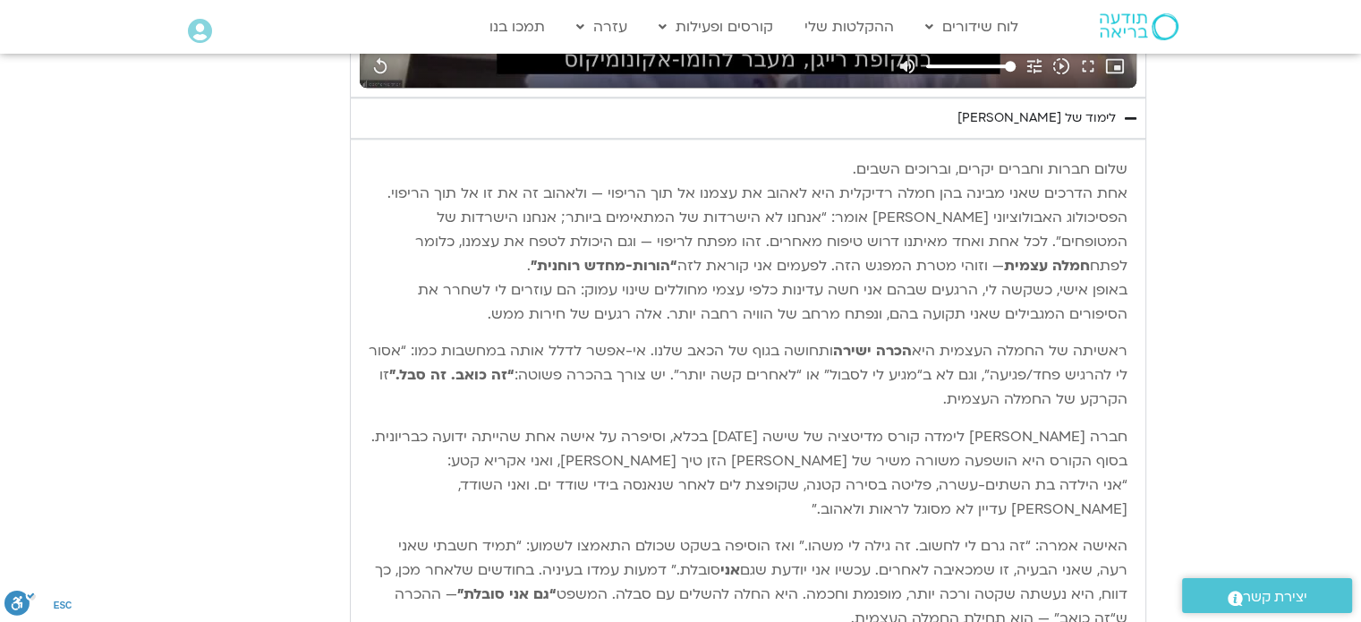
type input "851.4"
type input "1640.5"
type input "851.4"
type input "1640.5"
type input "851.4"
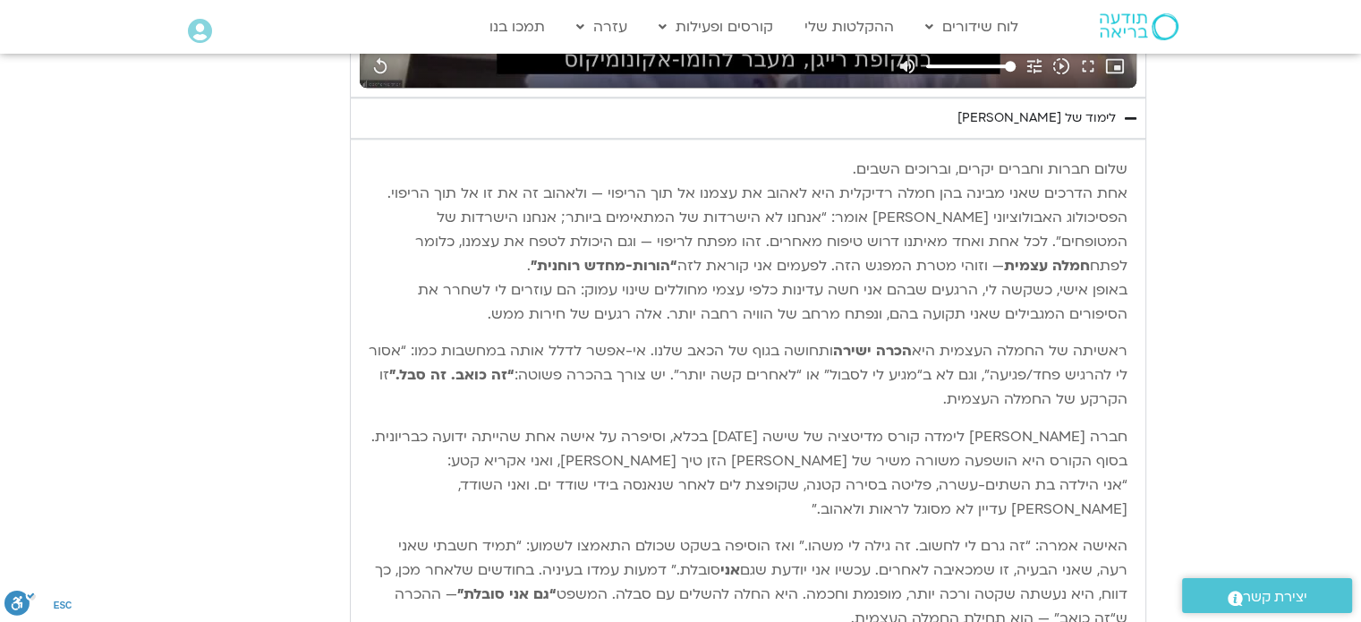
type input "1640.5"
type input "851.4"
type input "1640.5"
type input "851.4"
type input "1640.5"
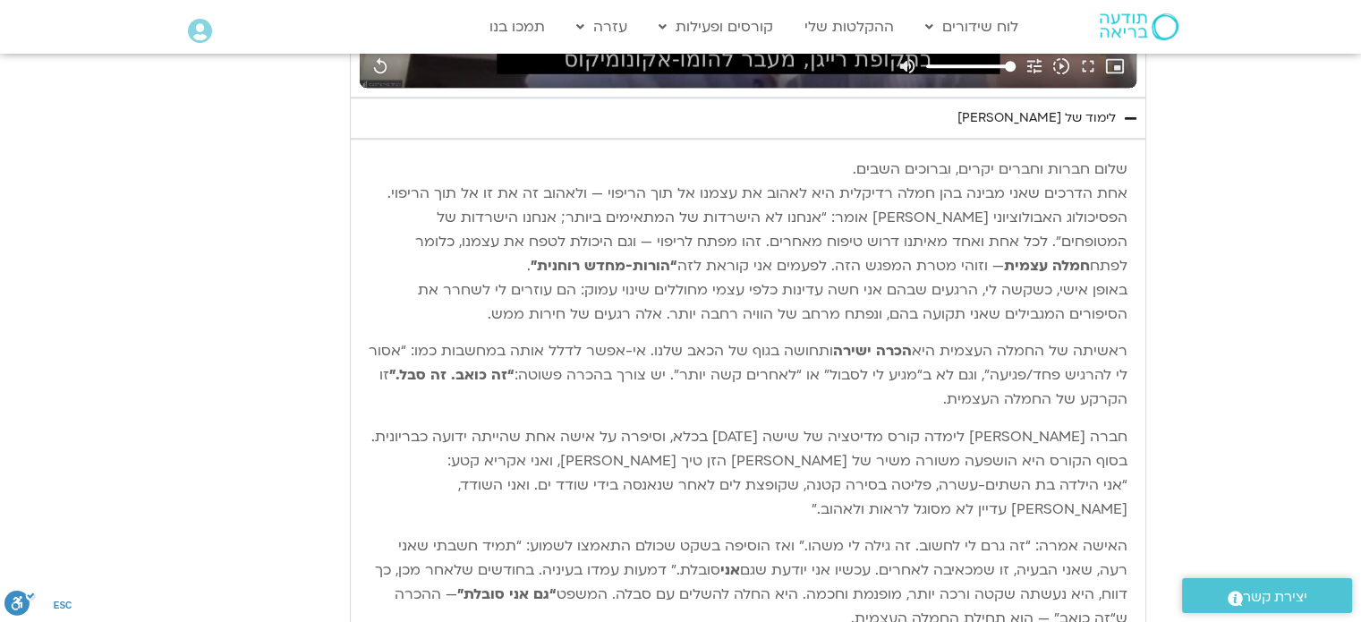
type input "851.4"
type input "1640.5"
type input "851.4"
type input "1640.5"
type input "851.4"
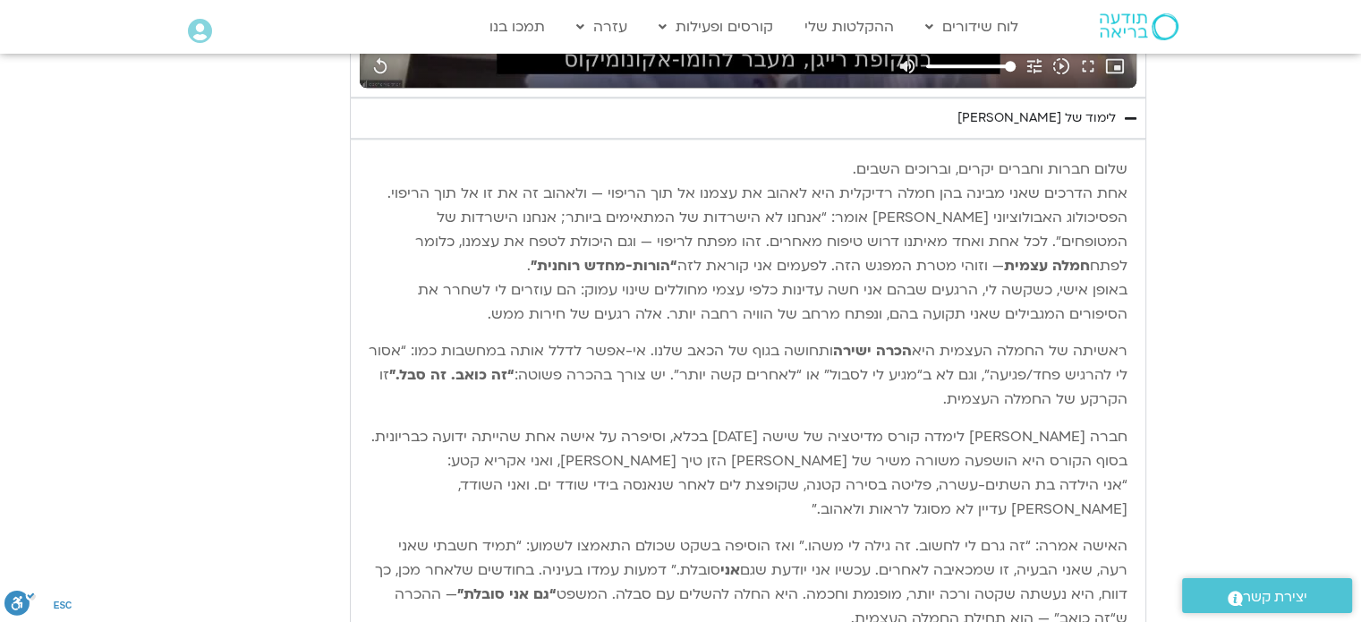
type input "1640.5"
type input "851.4"
type input "1640.5"
type input "851.4"
type input "1640.5"
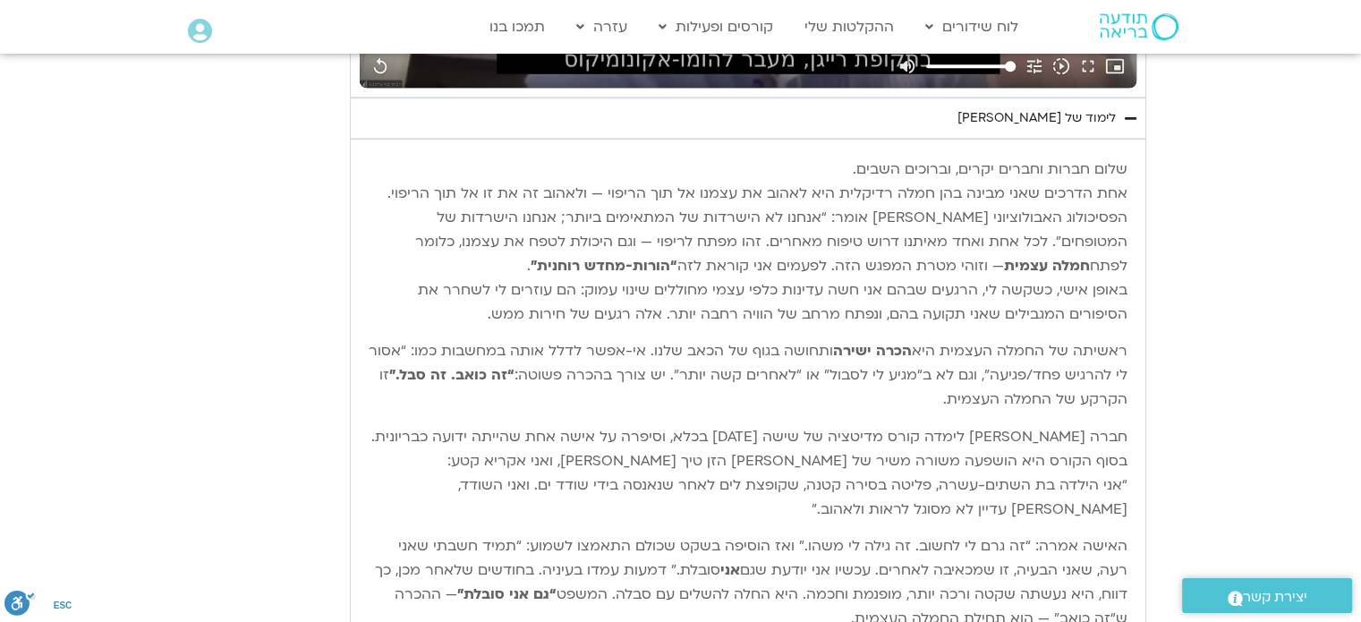
type input "851.4"
type input "1640.5"
type input "851.4"
type input "1640.5"
type input "851.4"
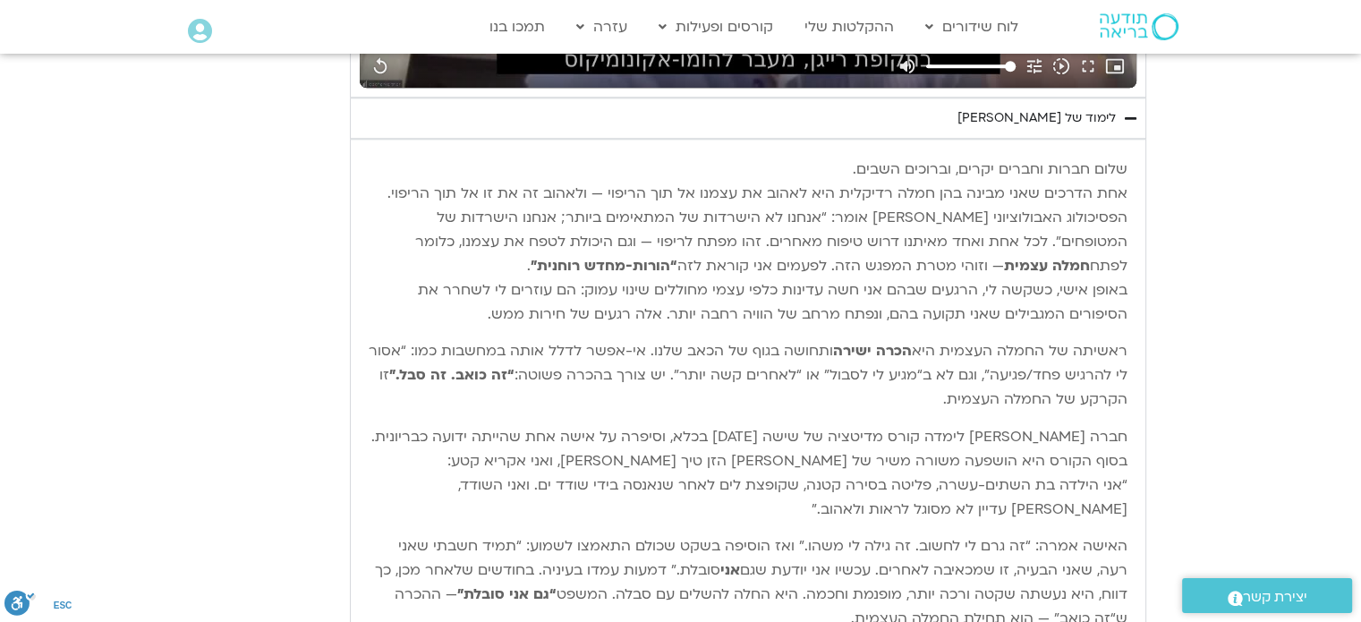
type input "1640.5"
type input "851.4"
type input "1640.5"
type input "851.4"
type input "1640.5"
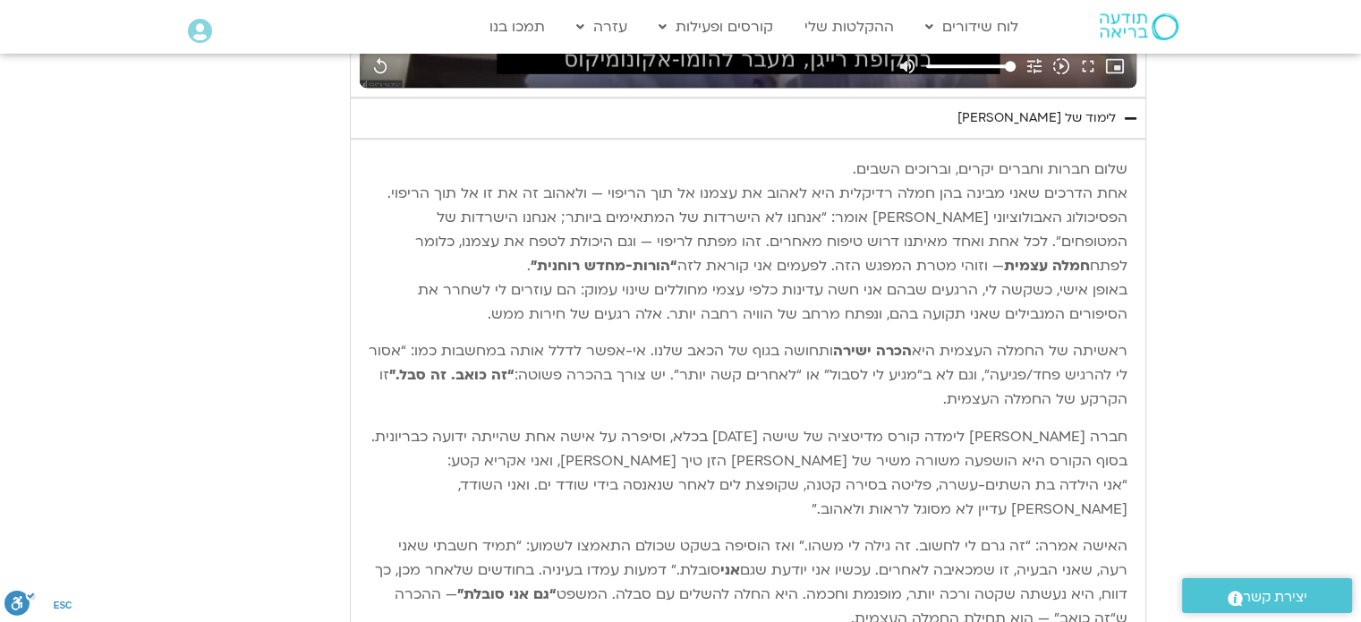
type input "851.4"
type input "1640.5"
type input "851.4"
type input "1640.5"
type input "851.4"
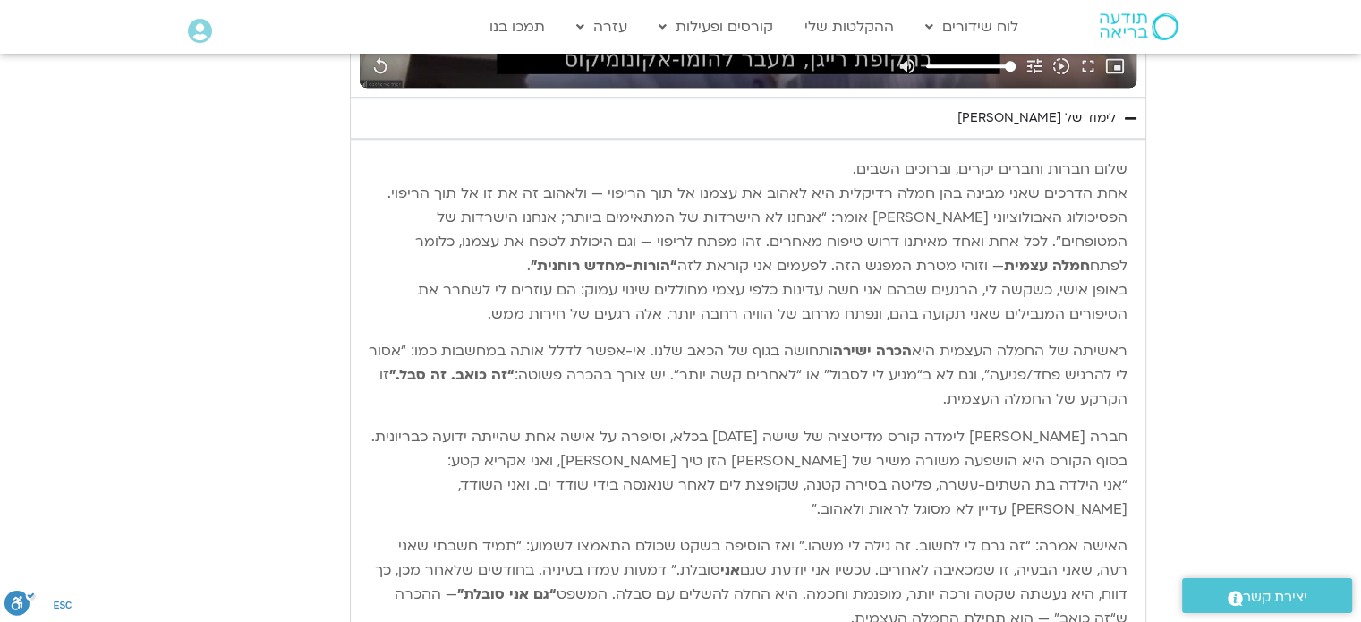
type input "1640.5"
type input "851.4"
type input "1640.5"
type input "851.4"
type input "1640.5"
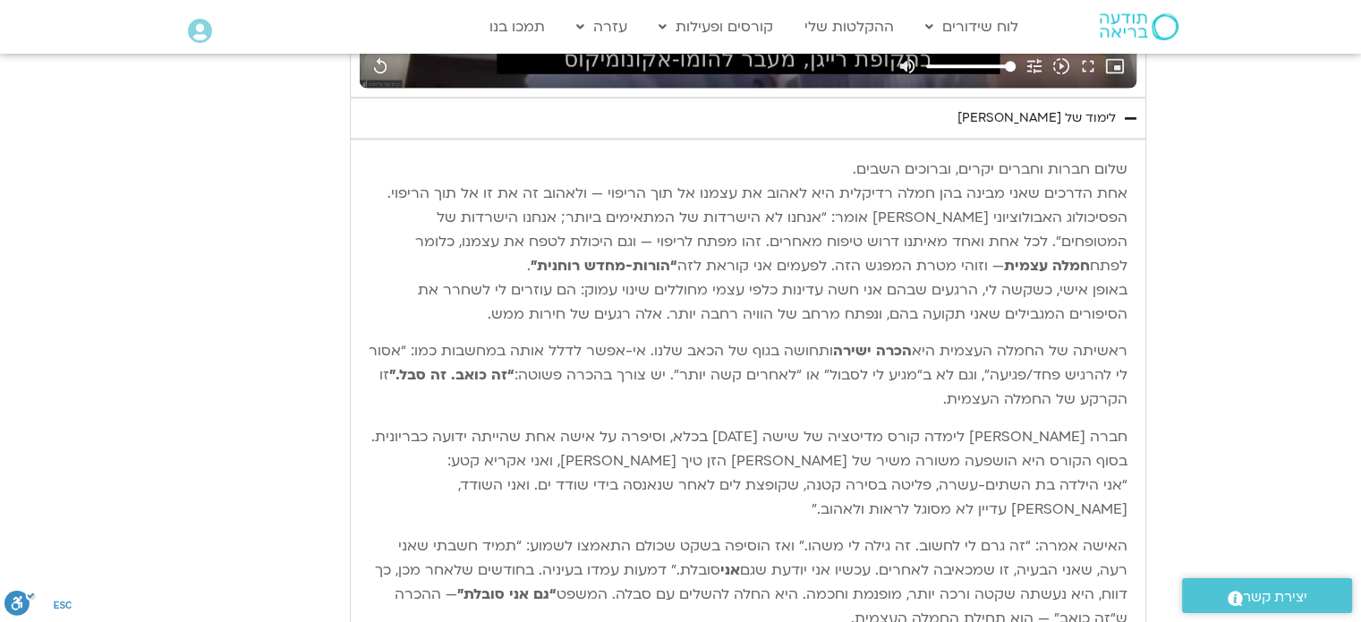
type input "851.4"
type input "1640.5"
type input "851.4"
type input "1640.5"
type input "851.4"
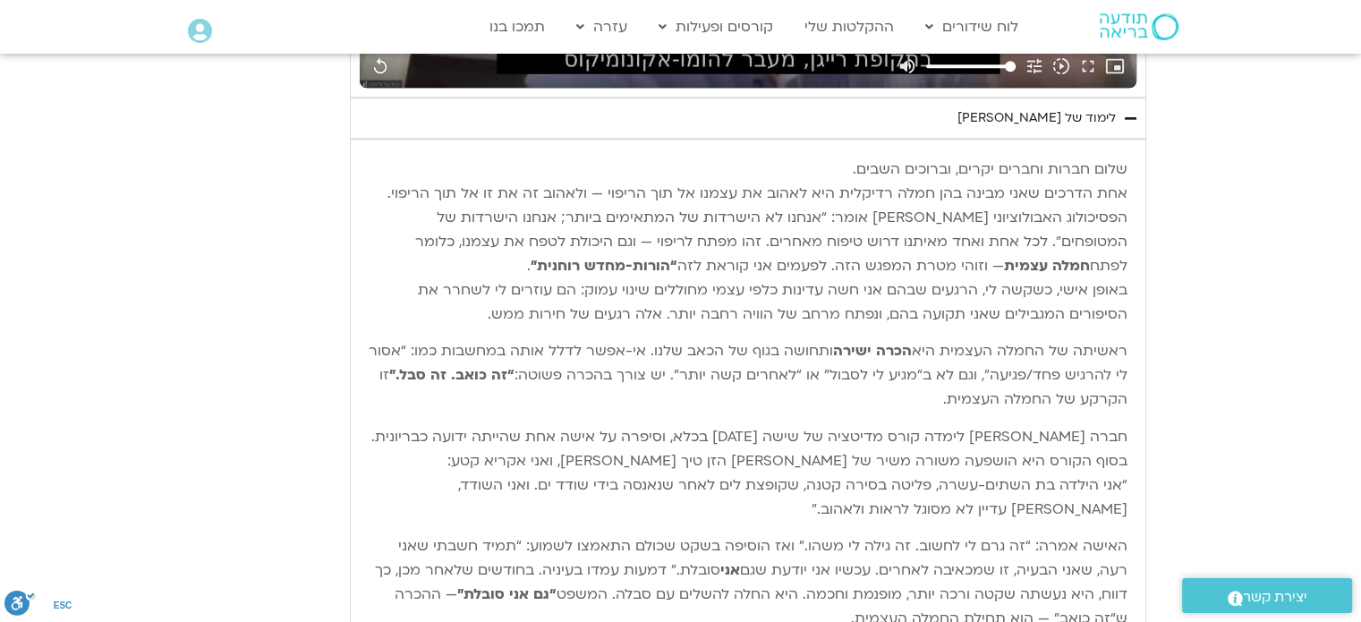
type input "1640.5"
type input "851.4"
type input "1640.5"
type input "851.4"
type input "1640.5"
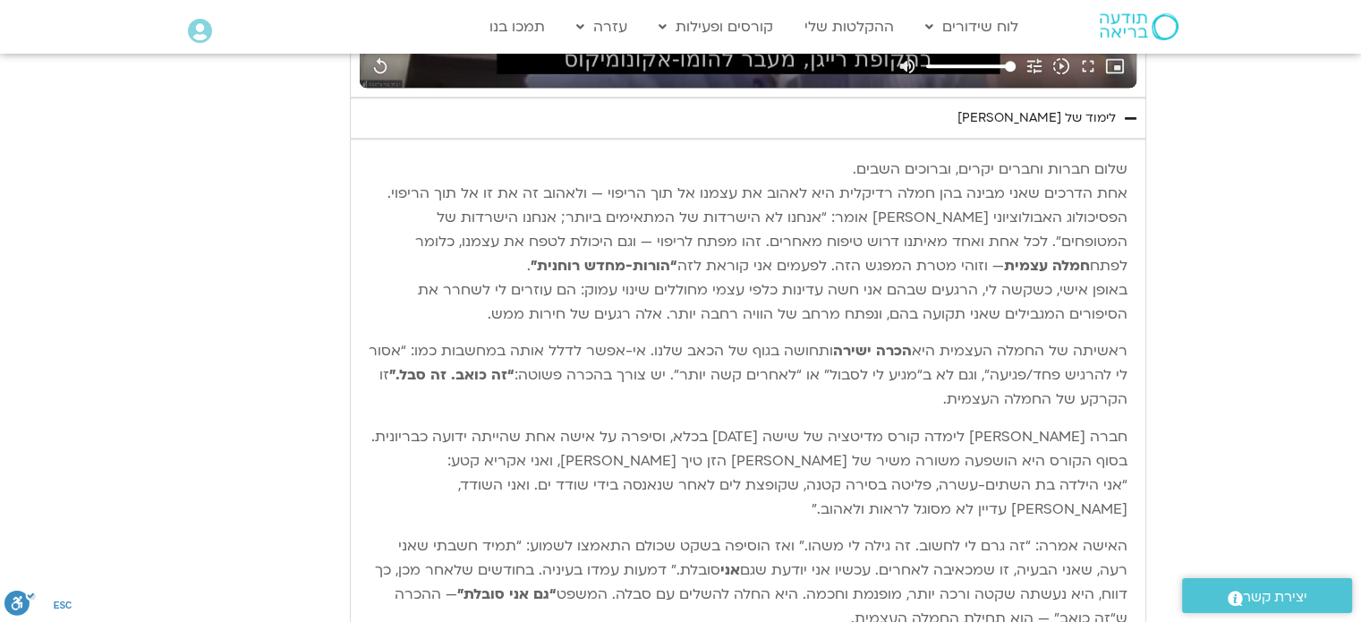
type input "851.4"
type input "1640.5"
type input "851.4"
type input "1640.5"
type input "851.4"
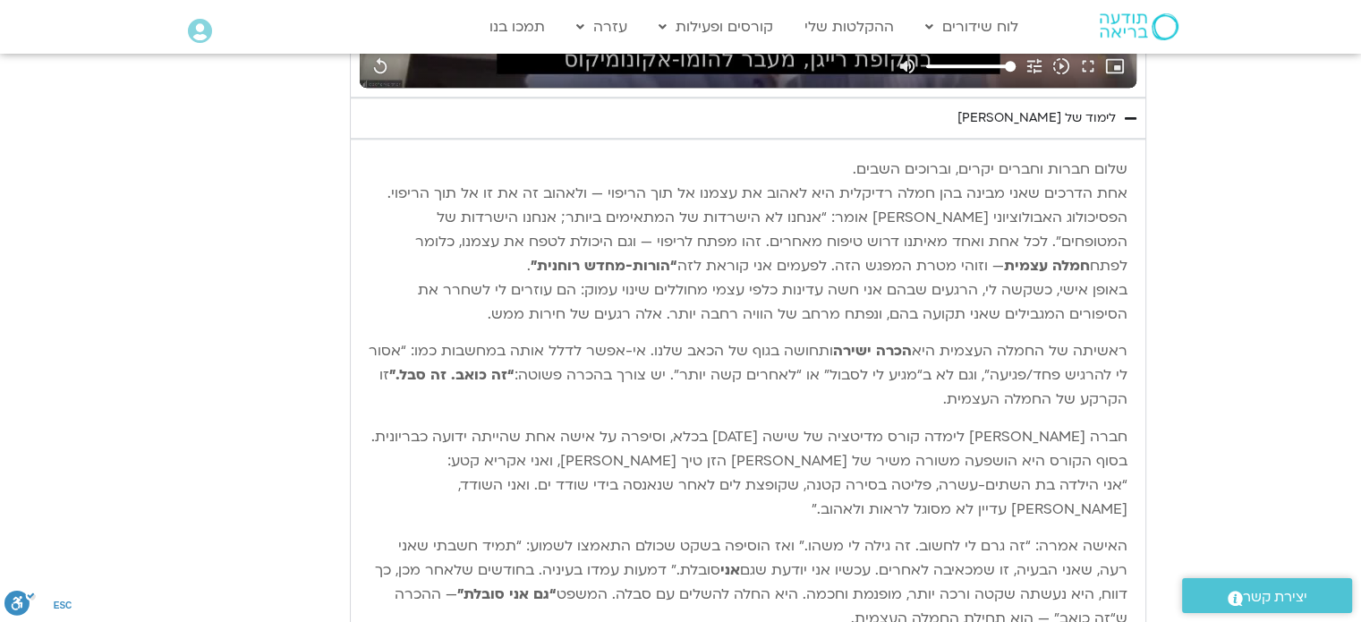
type input "1640.5"
type input "851.4"
type input "1640.5"
type input "851.4"
type input "1640.5"
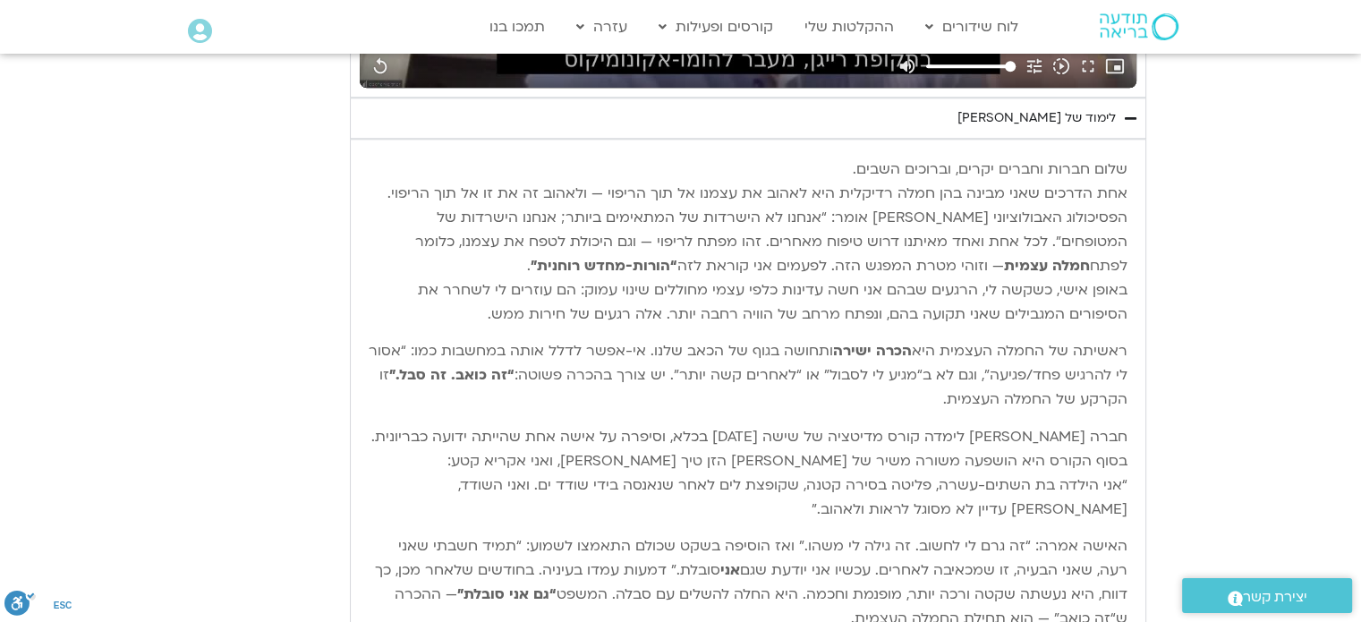
type input "851.4"
type input "1640.5"
type input "851.4"
type input "1640.5"
type input "851.4"
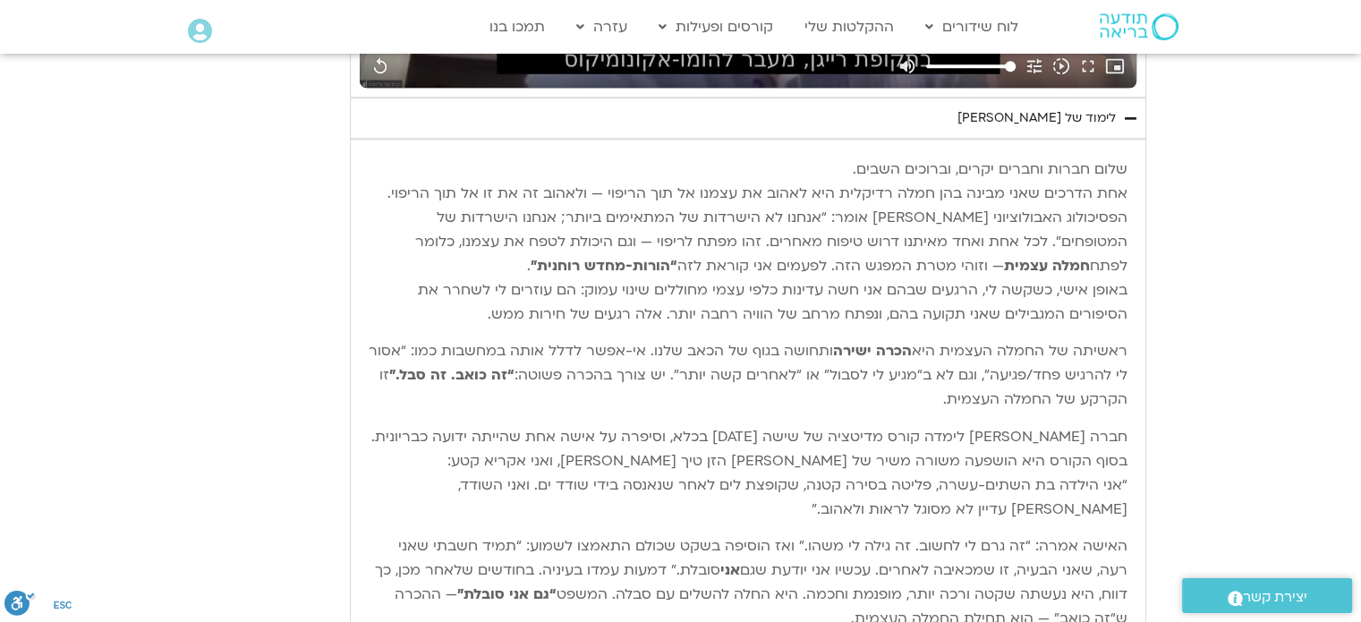
type input "1640.5"
type input "851.4"
type input "1640.5"
type input "851.4"
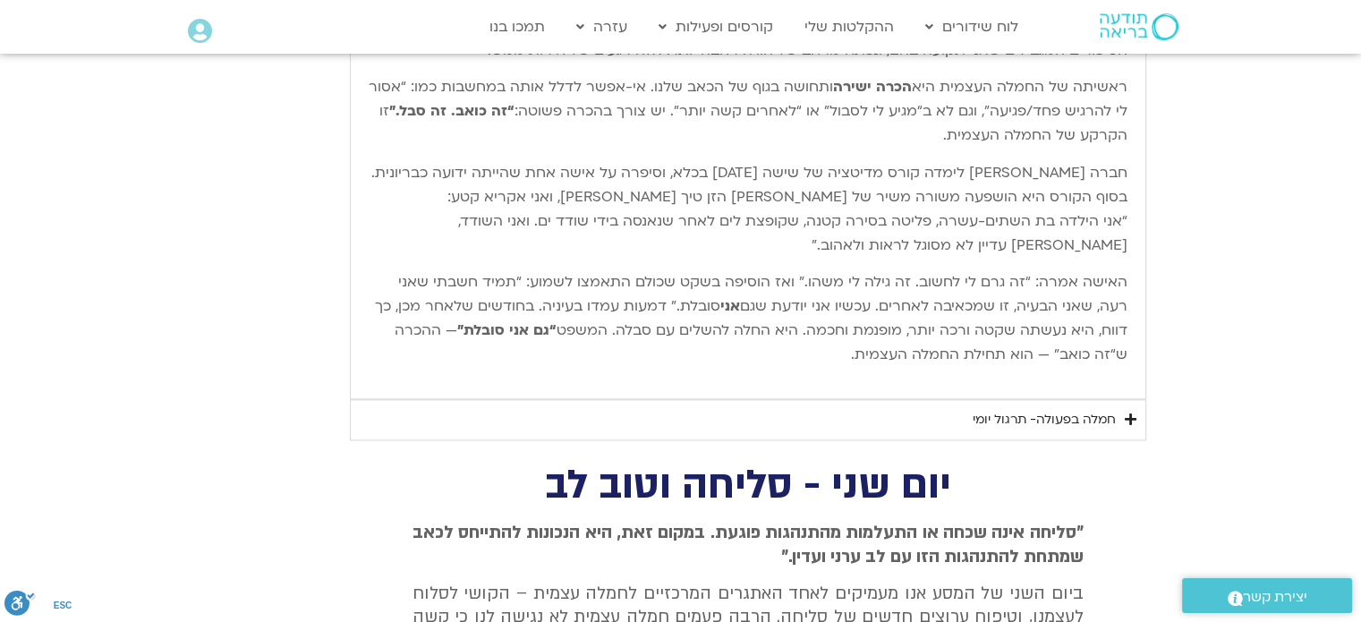
scroll to position [2066, 0]
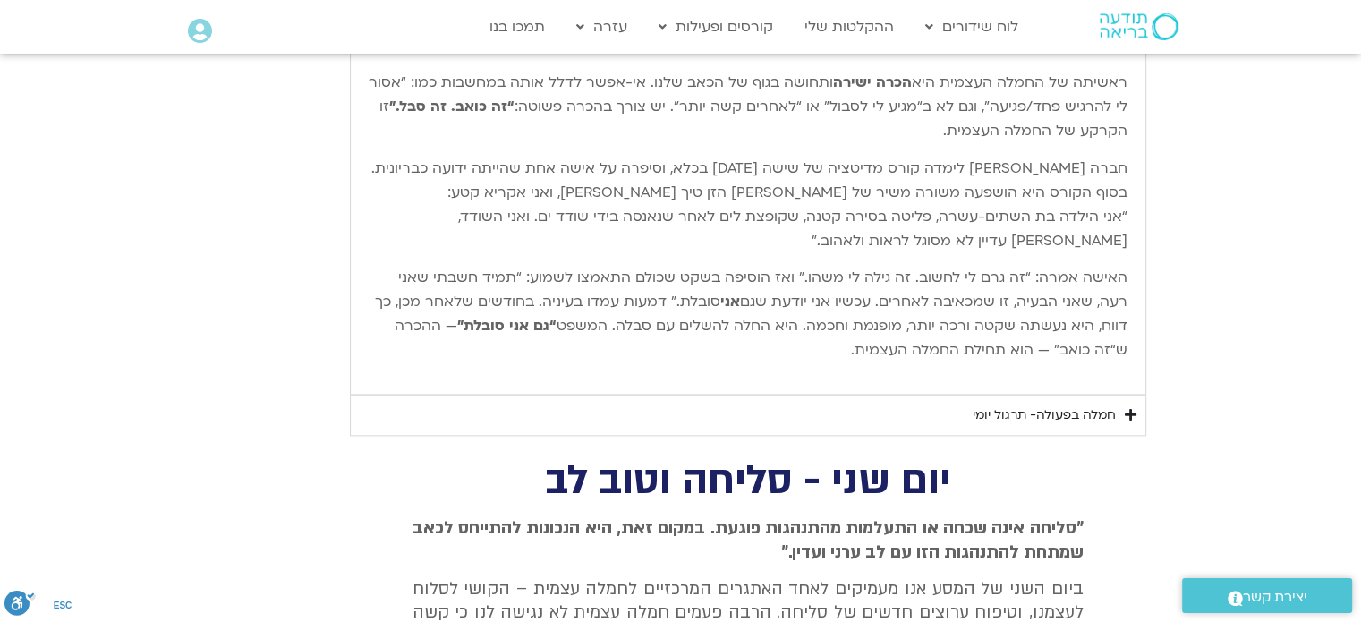
click at [1071, 424] on summary "חמלה בפעולה- תרגול יומי" at bounding box center [748, 415] width 796 height 41
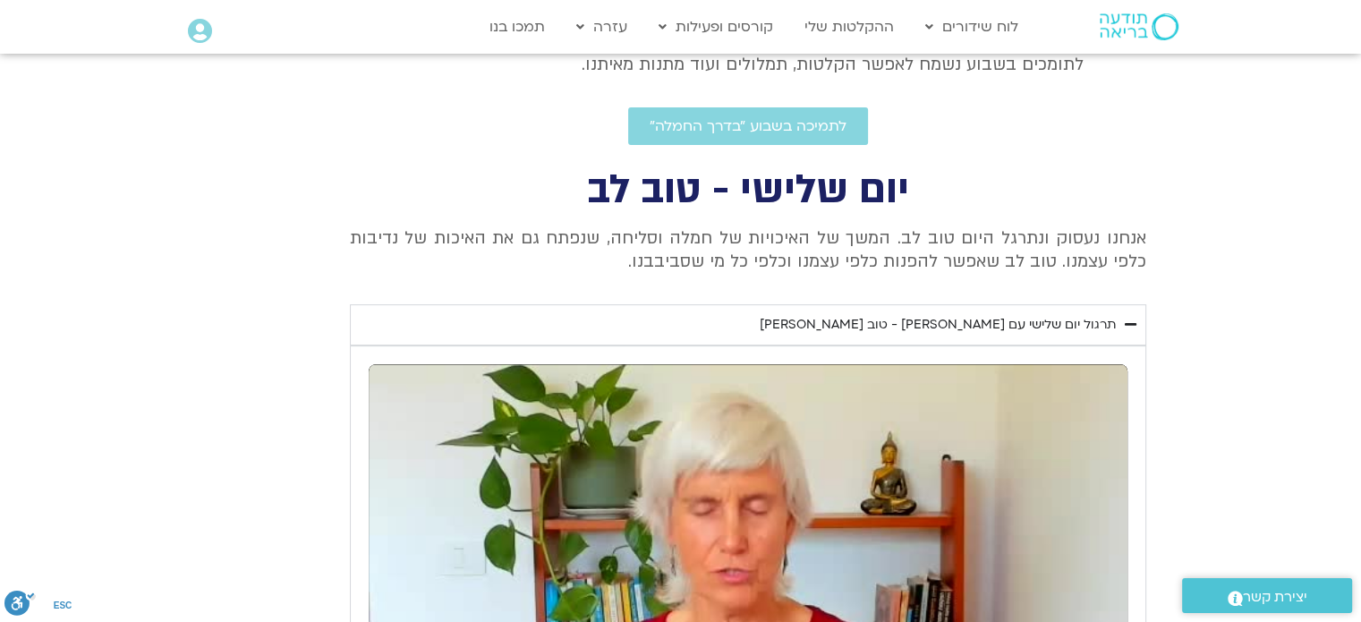
scroll to position [634, 0]
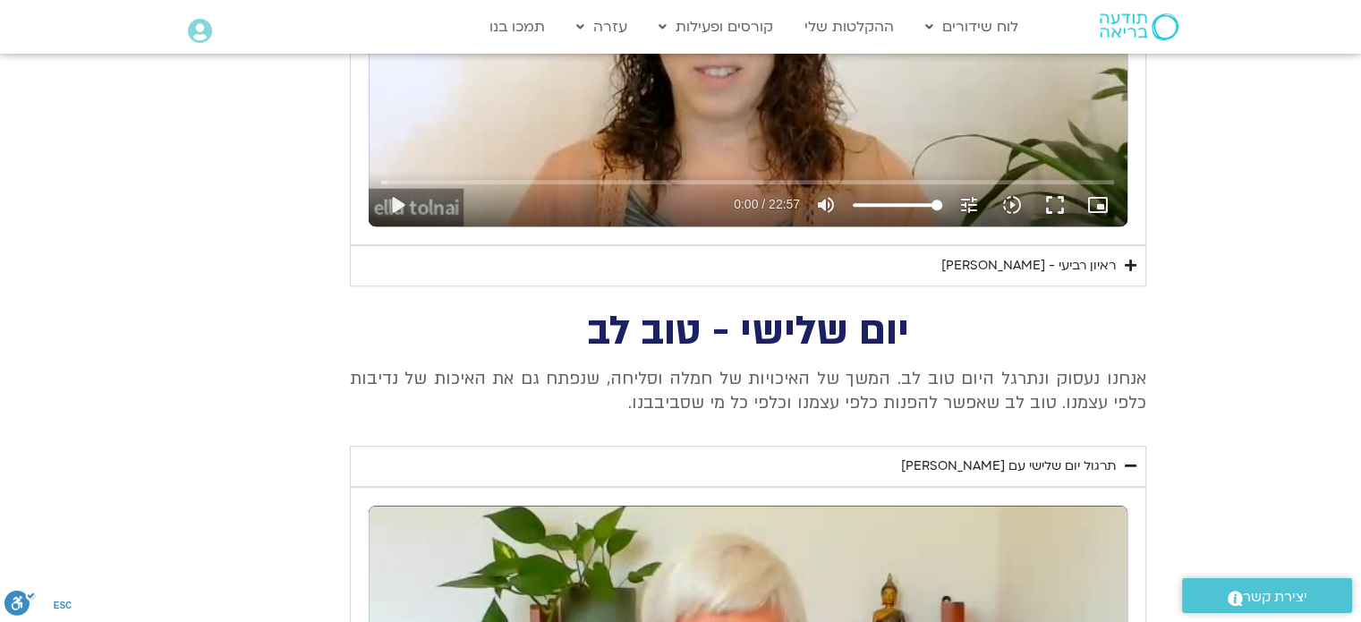
scroll to position [813, 0]
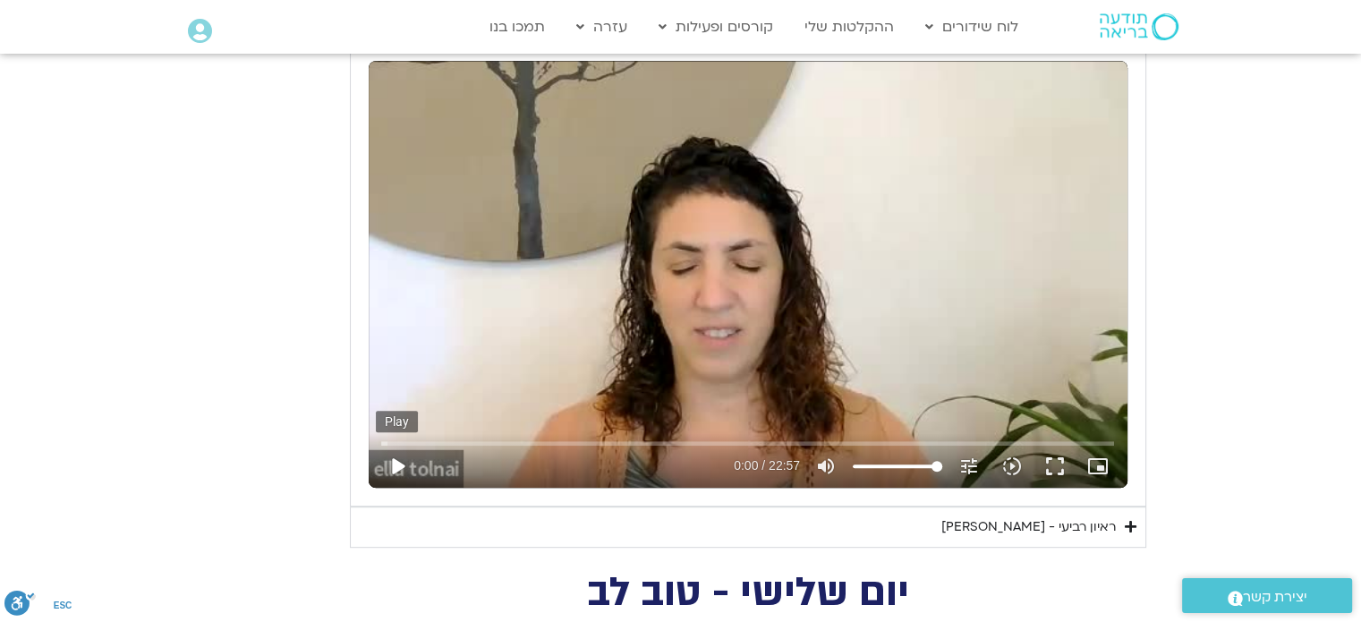
click at [398, 463] on button "play_arrow" at bounding box center [397, 466] width 43 height 43
type input "27.537723"
click at [1101, 464] on icon "picture_in_picture_alt" at bounding box center [1097, 466] width 21 height 21
click at [1056, 462] on button "fullscreen" at bounding box center [1055, 466] width 43 height 43
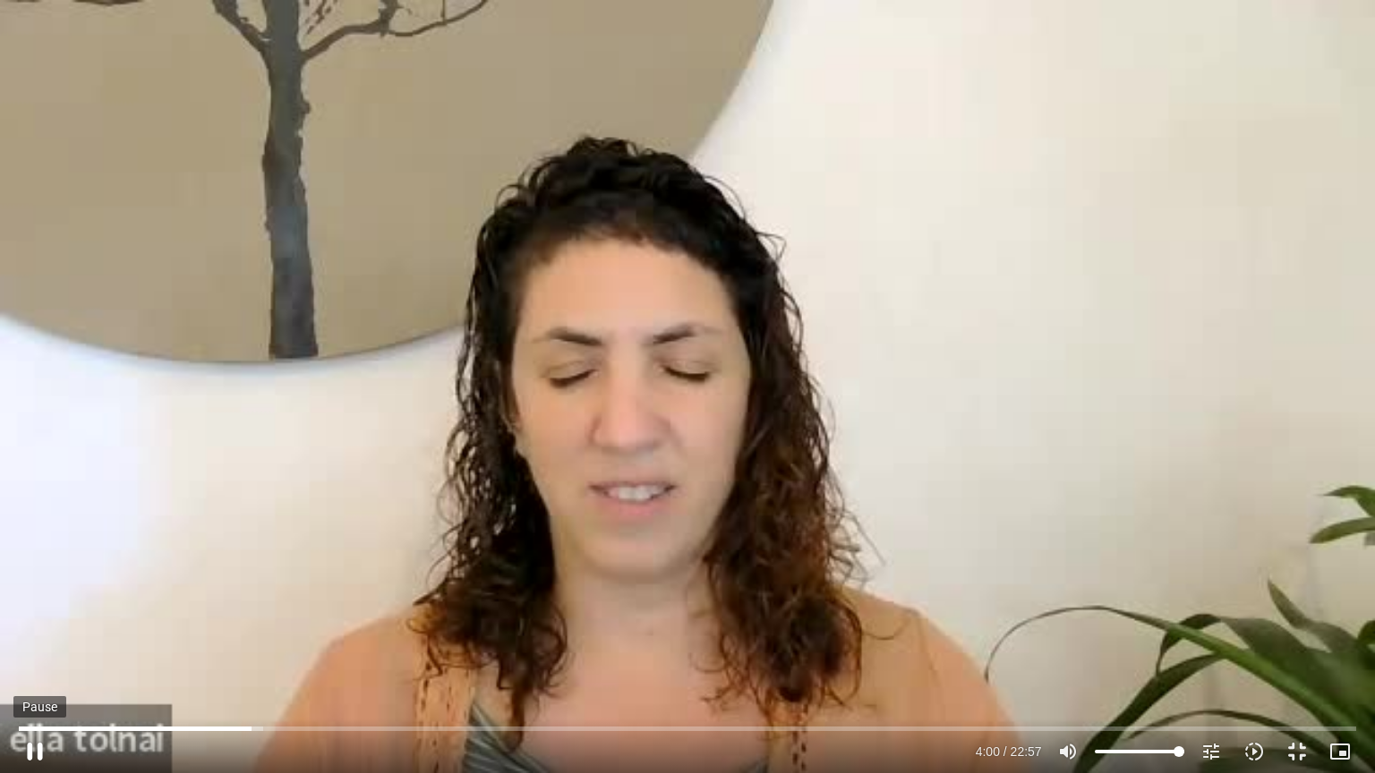
click at [30, 621] on button "pause" at bounding box center [34, 751] width 43 height 43
click at [24, 621] on button "play_arrow" at bounding box center [34, 751] width 43 height 43
click at [36, 621] on button "pause" at bounding box center [34, 751] width 43 height 43
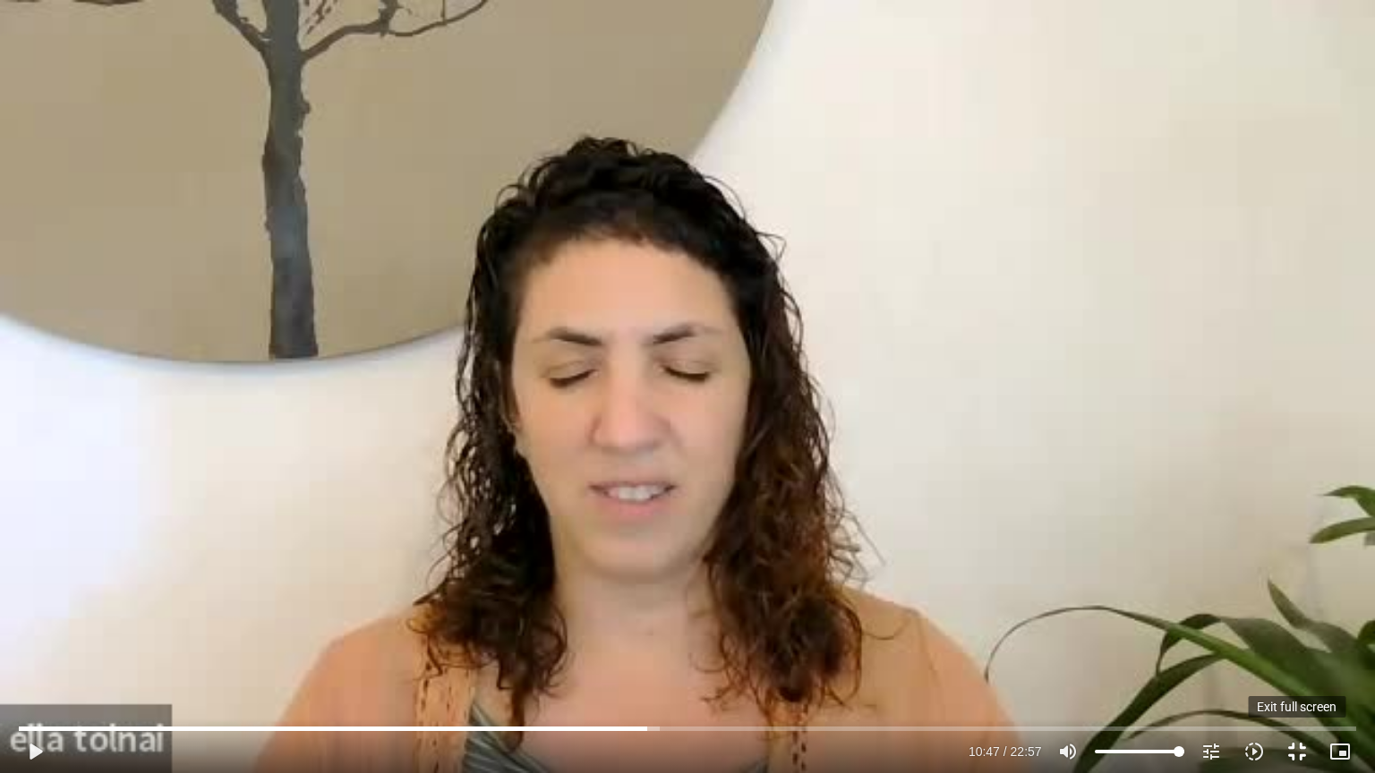
click at [1294, 621] on button "fullscreen_exit" at bounding box center [1296, 751] width 43 height 43
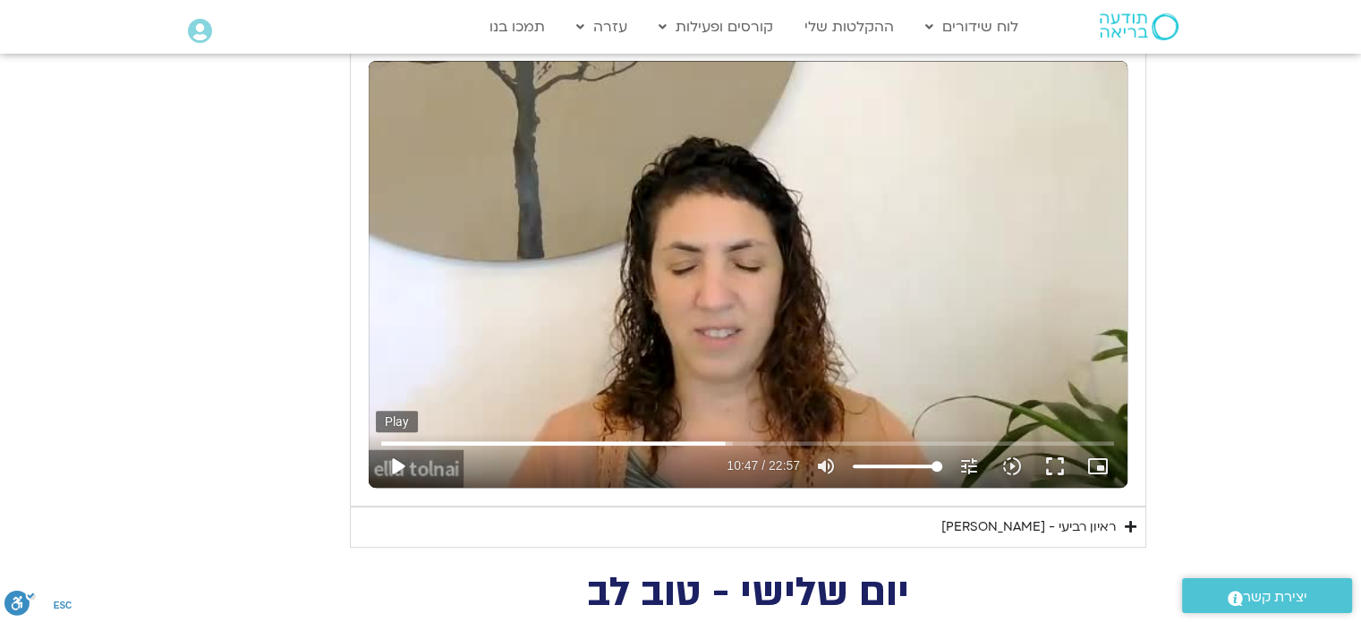
drag, startPoint x: 400, startPoint y: 462, endPoint x: 412, endPoint y: 458, distance: 12.2
click at [397, 462] on button "play_arrow" at bounding box center [397, 466] width 43 height 43
type input "648.632927"
click at [1102, 472] on icon "picture_in_picture_alt" at bounding box center [1097, 466] width 21 height 21
click at [1052, 464] on button "fullscreen" at bounding box center [1055, 466] width 43 height 43
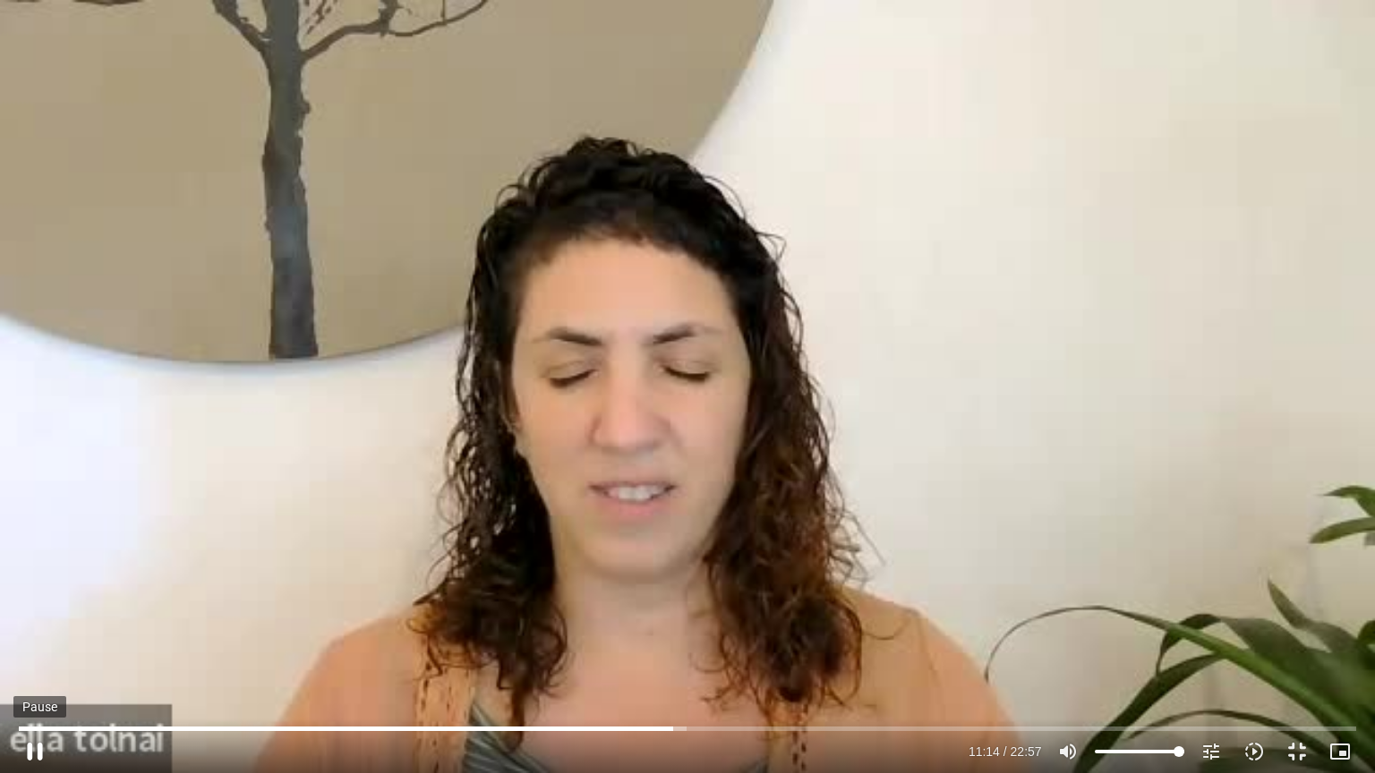
click at [35, 621] on button "pause" at bounding box center [34, 751] width 43 height 43
click at [34, 621] on button "play_arrow" at bounding box center [34, 751] width 43 height 43
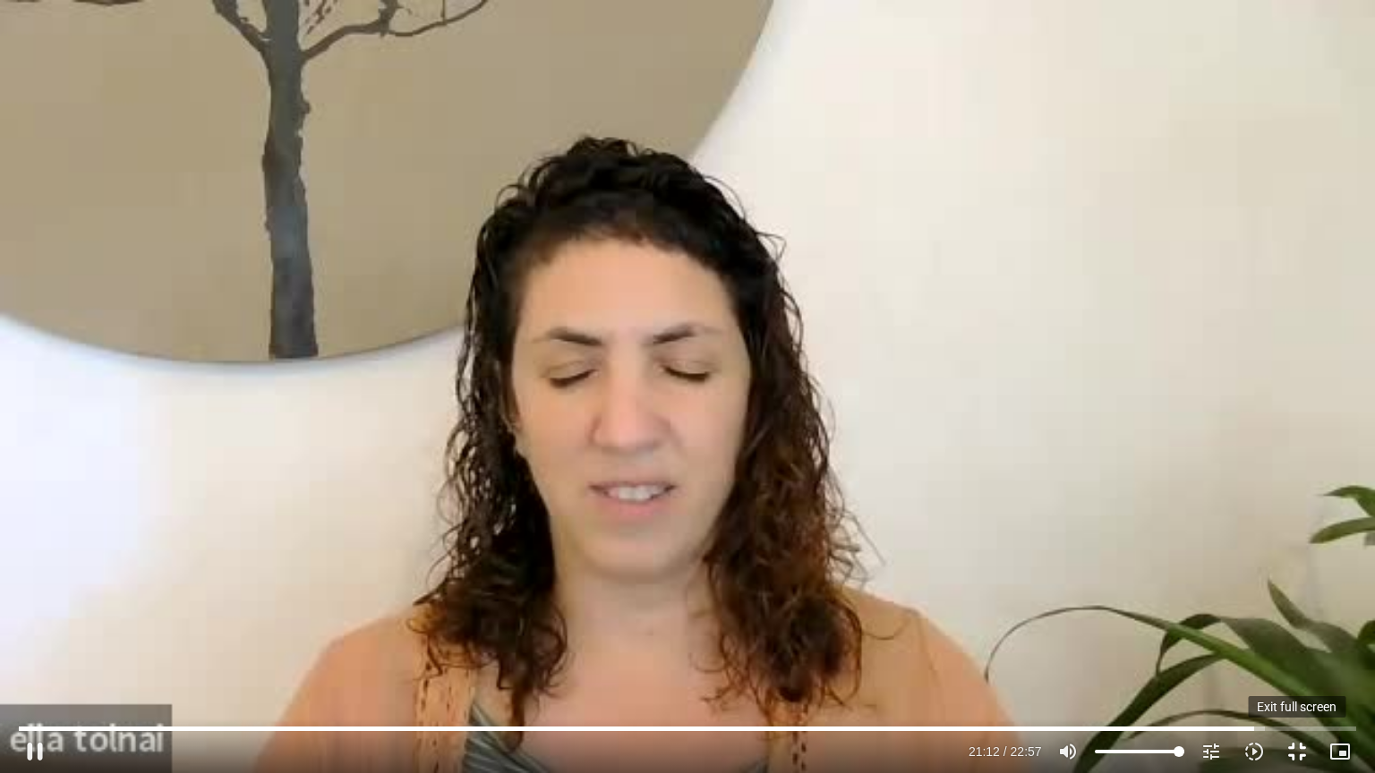
click at [1296, 621] on button "fullscreen_exit" at bounding box center [1296, 751] width 43 height 43
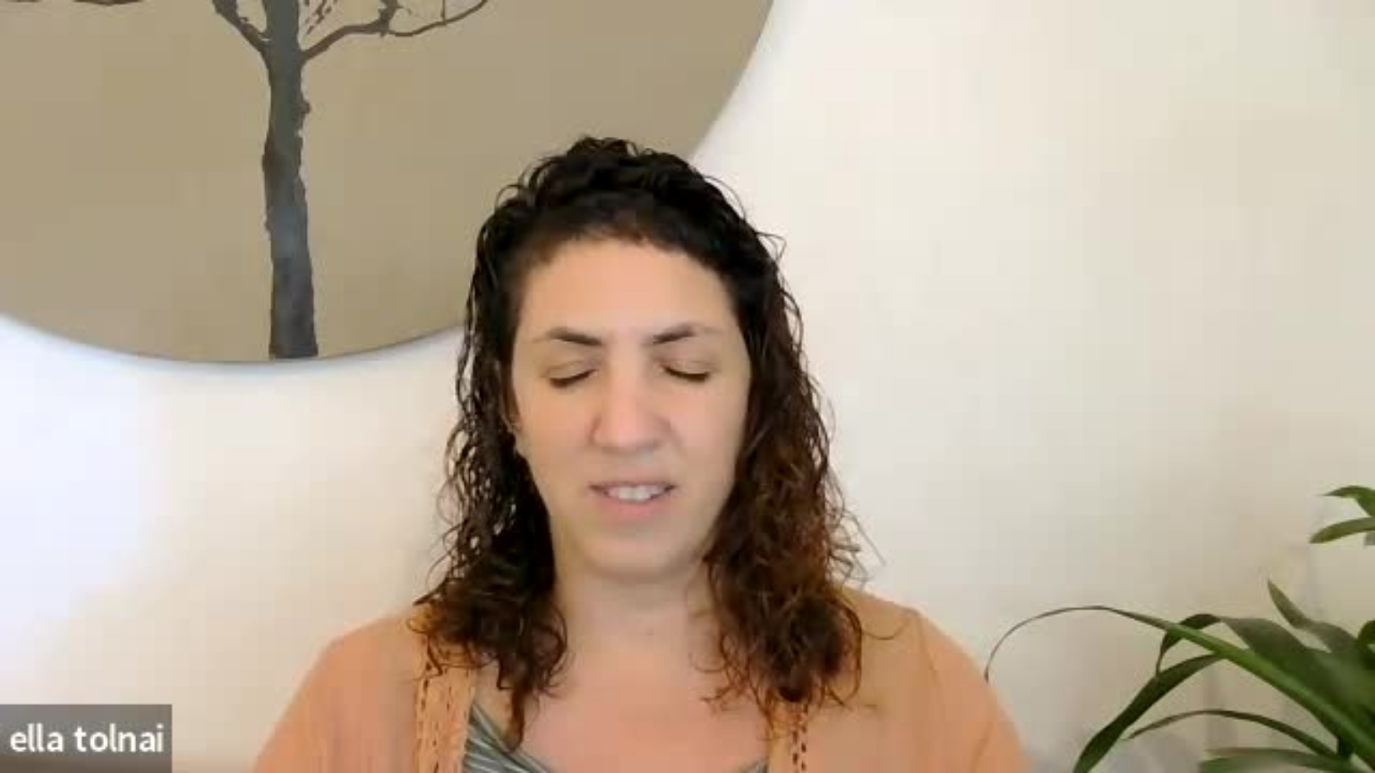
type input "1272.791958"
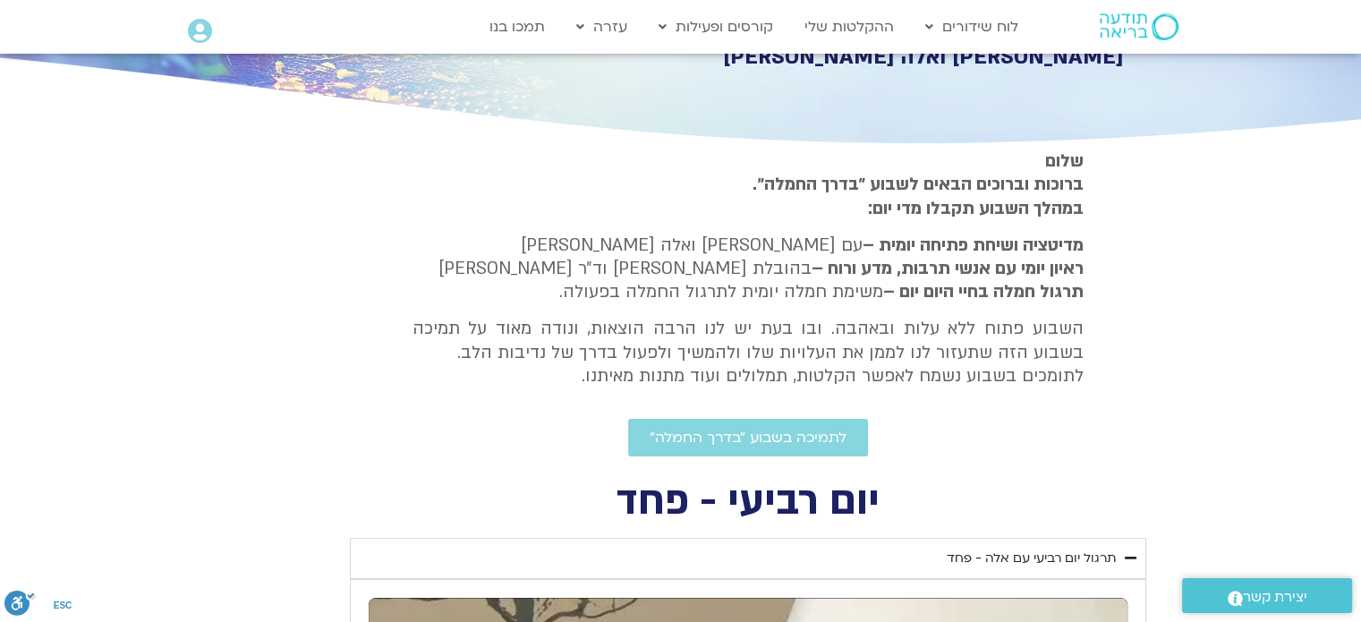
scroll to position [365, 0]
